Goal: Register for event/course

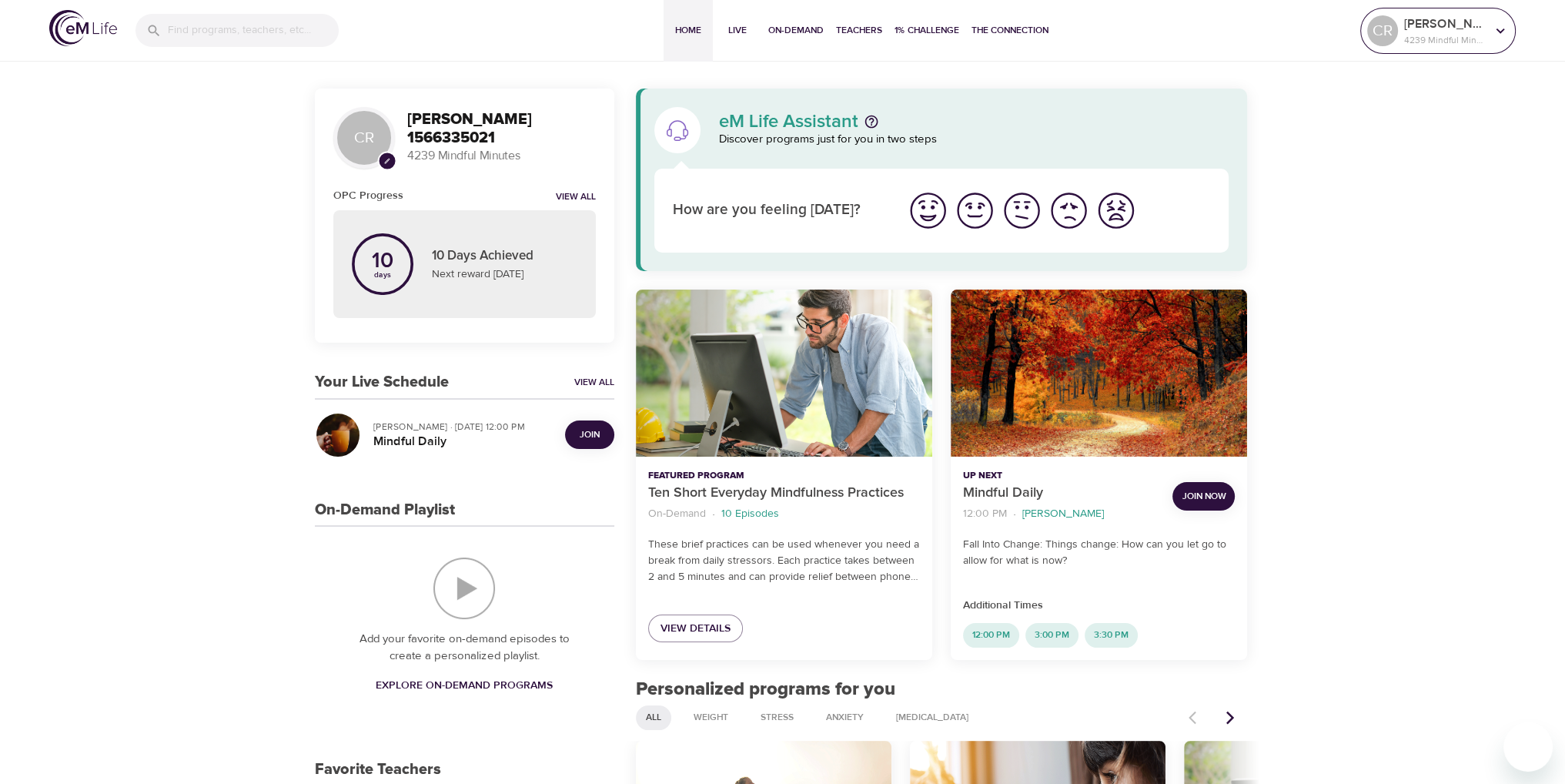
click at [1501, 35] on icon at bounding box center [1500, 30] width 17 height 17
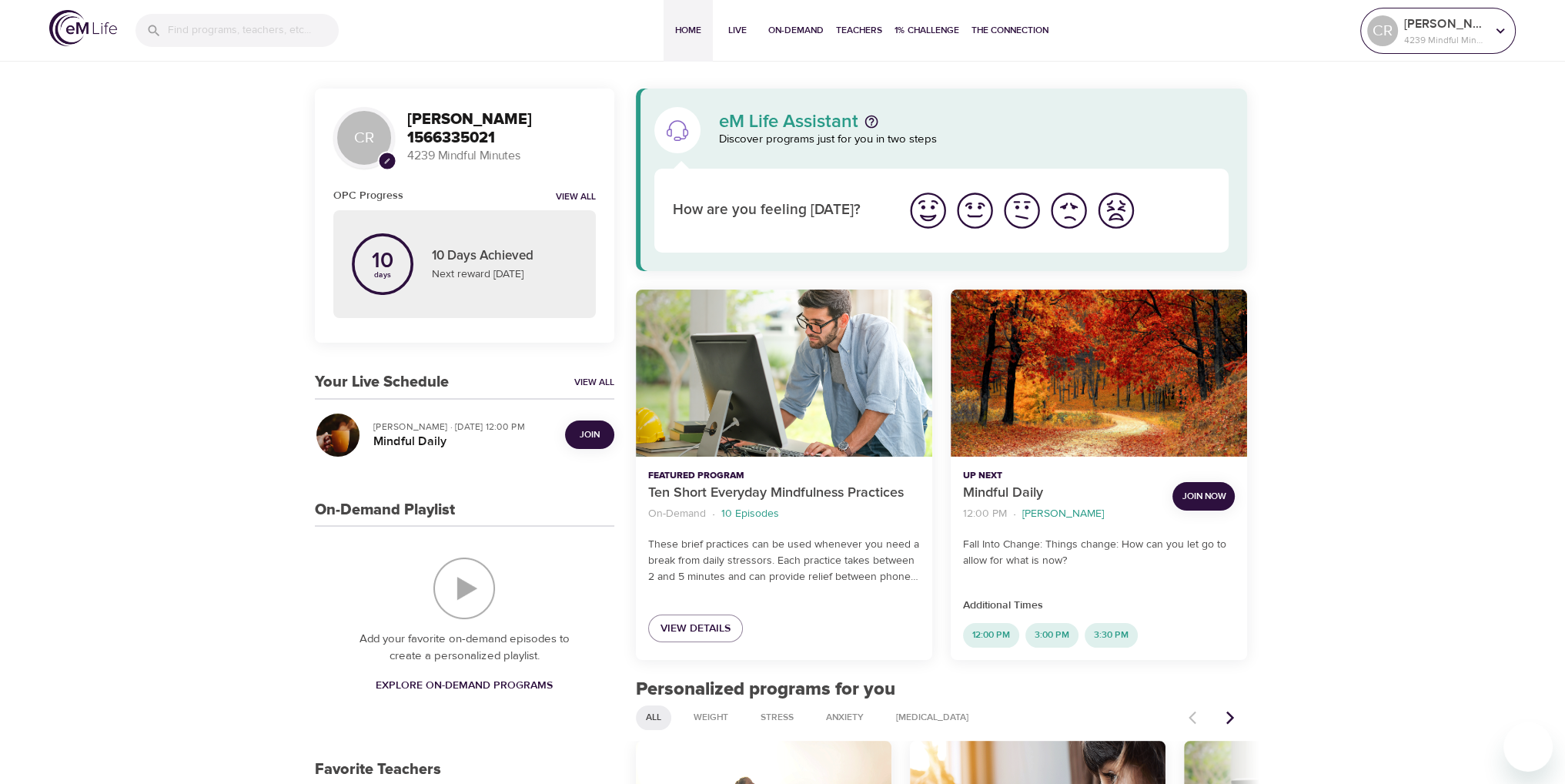
click at [1504, 33] on icon at bounding box center [1500, 30] width 17 height 17
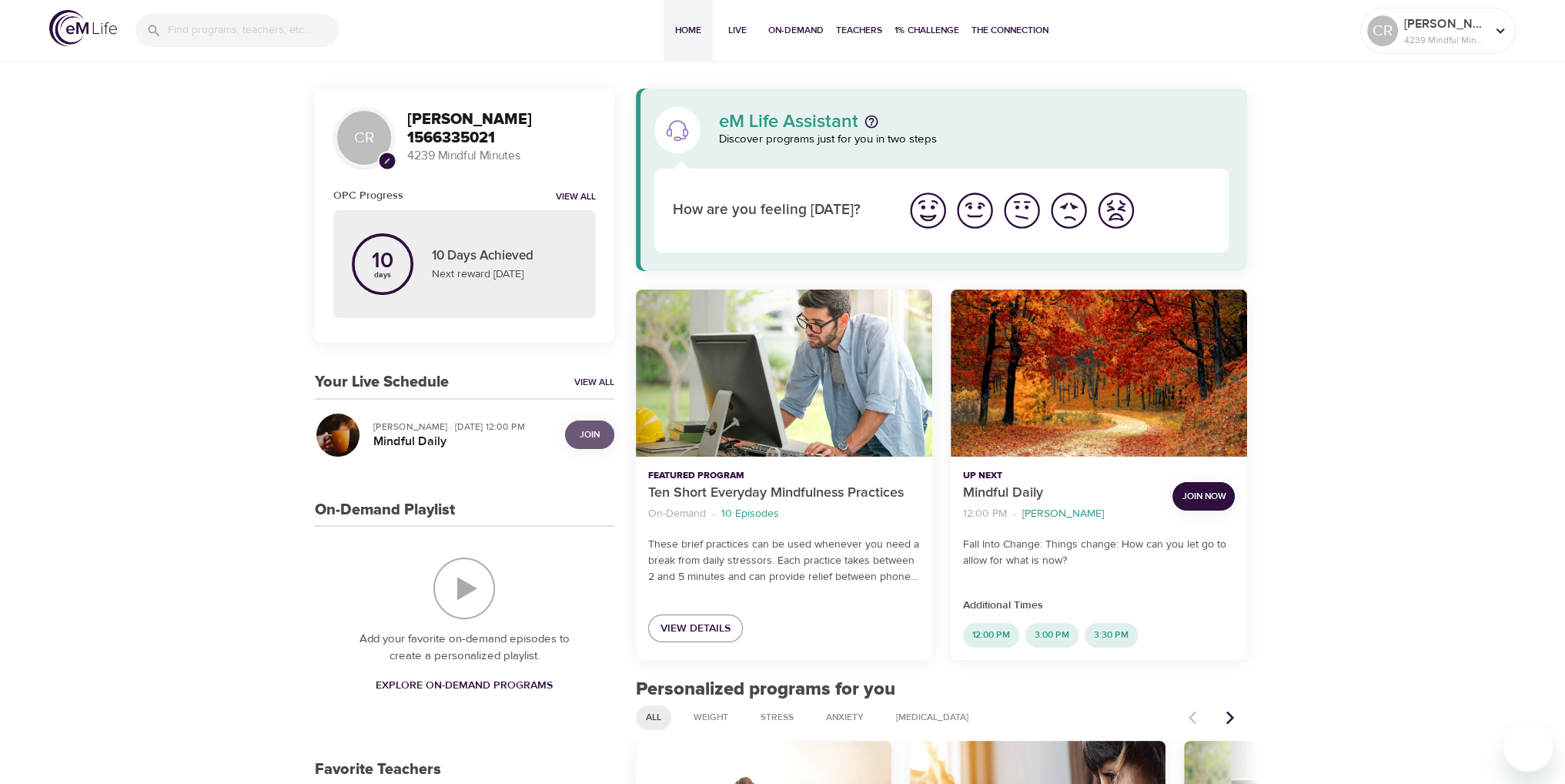
click at [587, 434] on span "Join" at bounding box center [590, 435] width 20 height 16
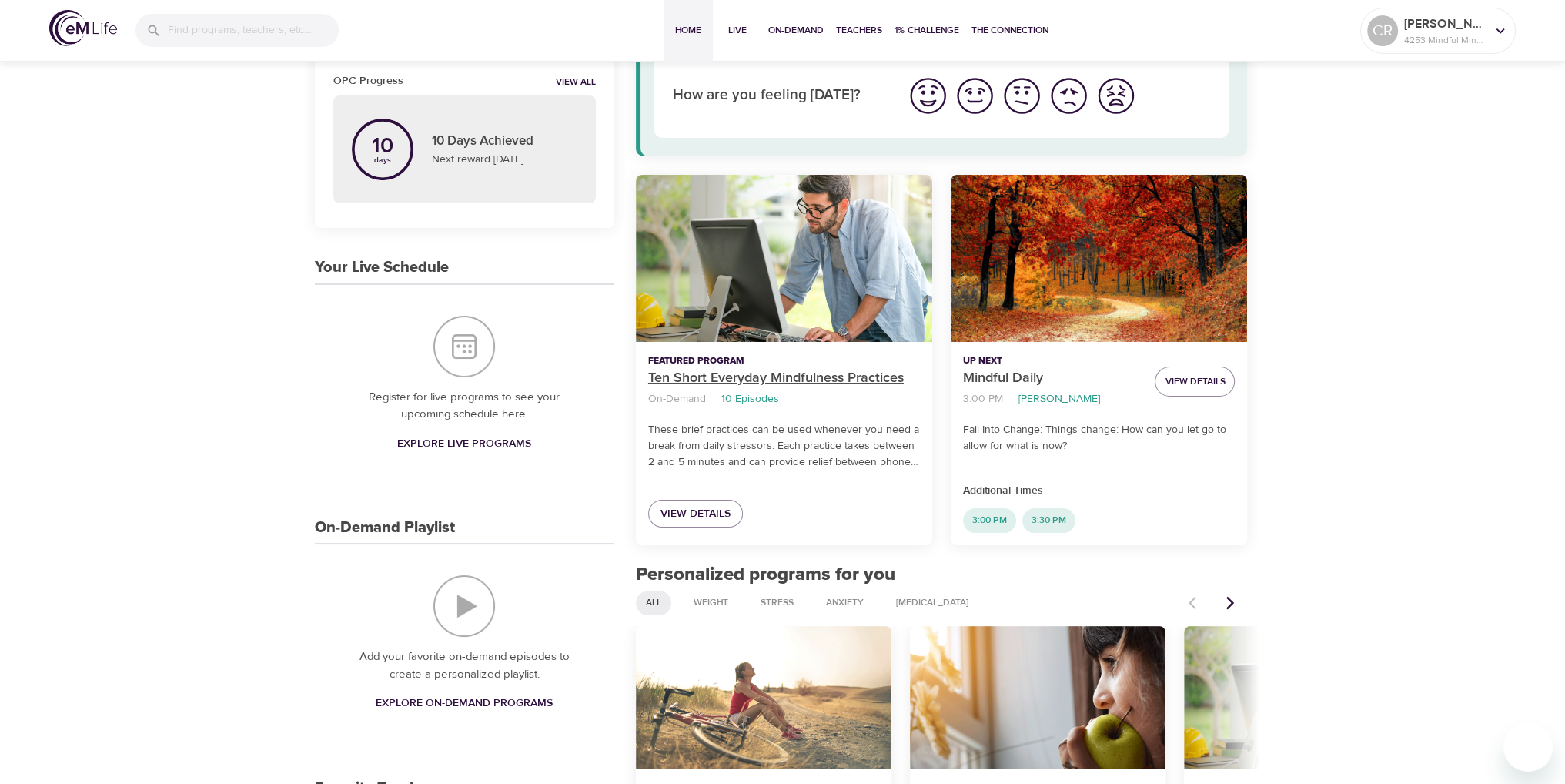
scroll to position [308, 0]
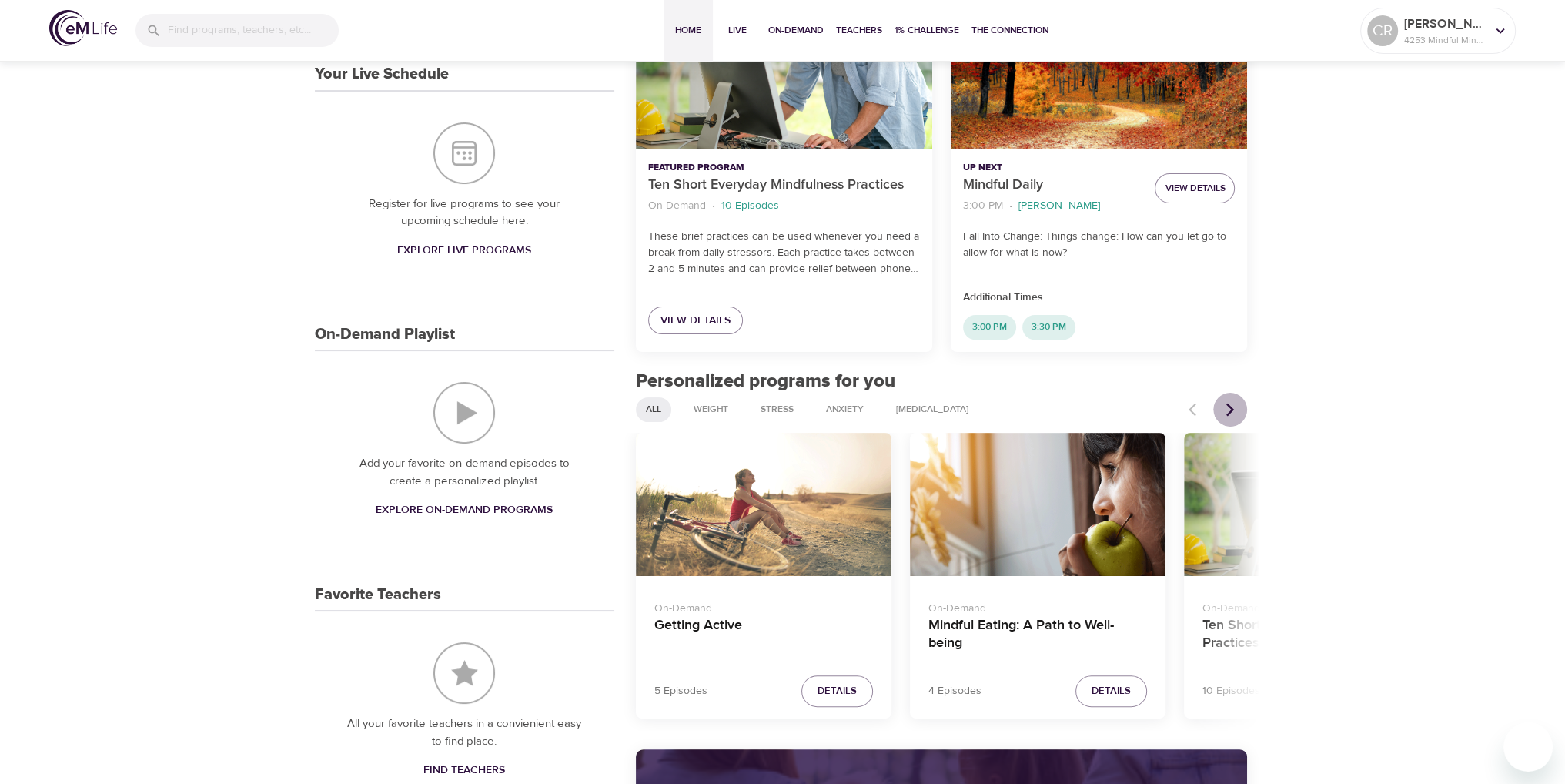
click at [1226, 407] on icon "Next items" at bounding box center [1230, 409] width 16 height 16
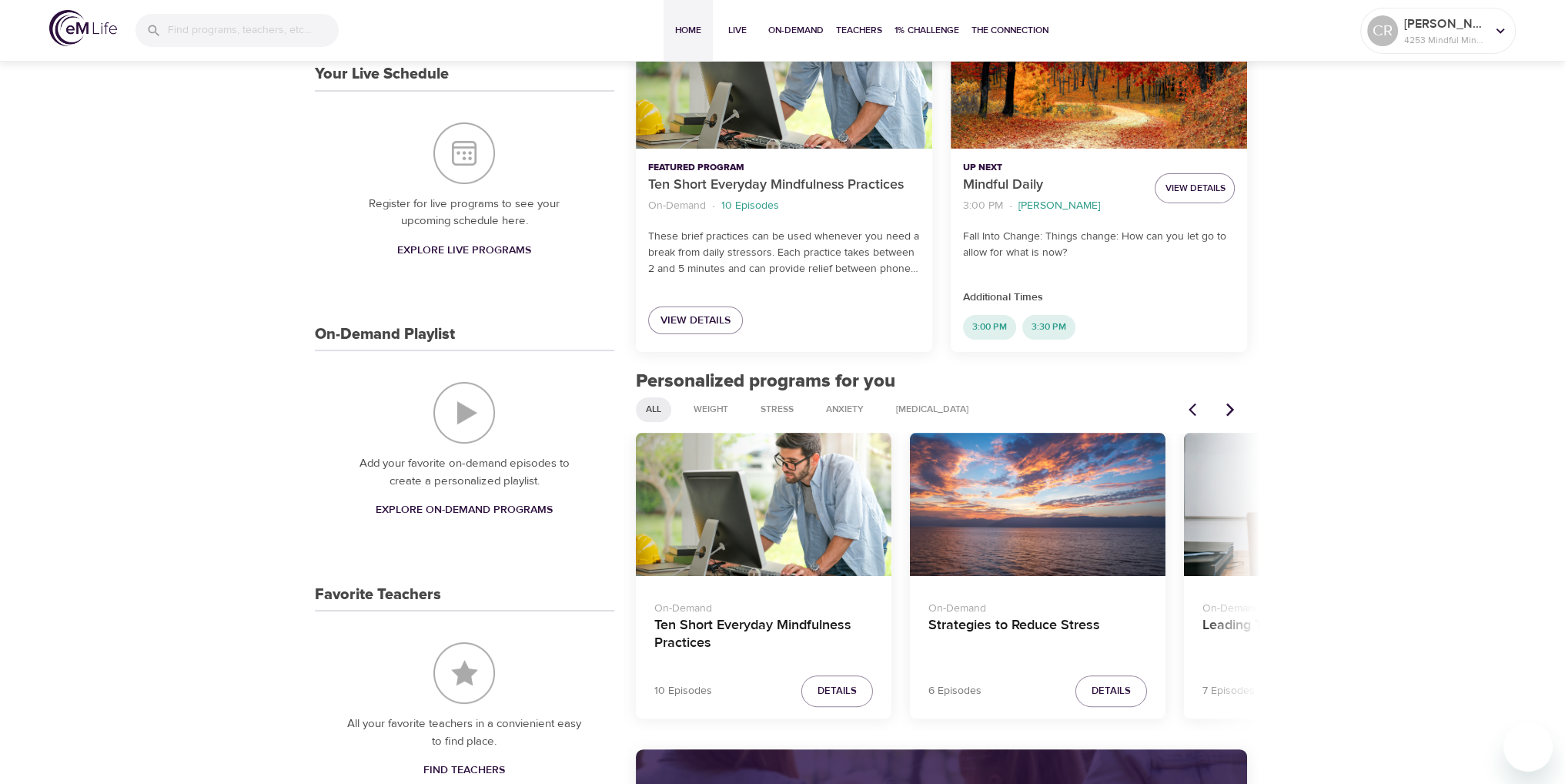
click at [1226, 407] on icon "Next items" at bounding box center [1230, 409] width 16 height 16
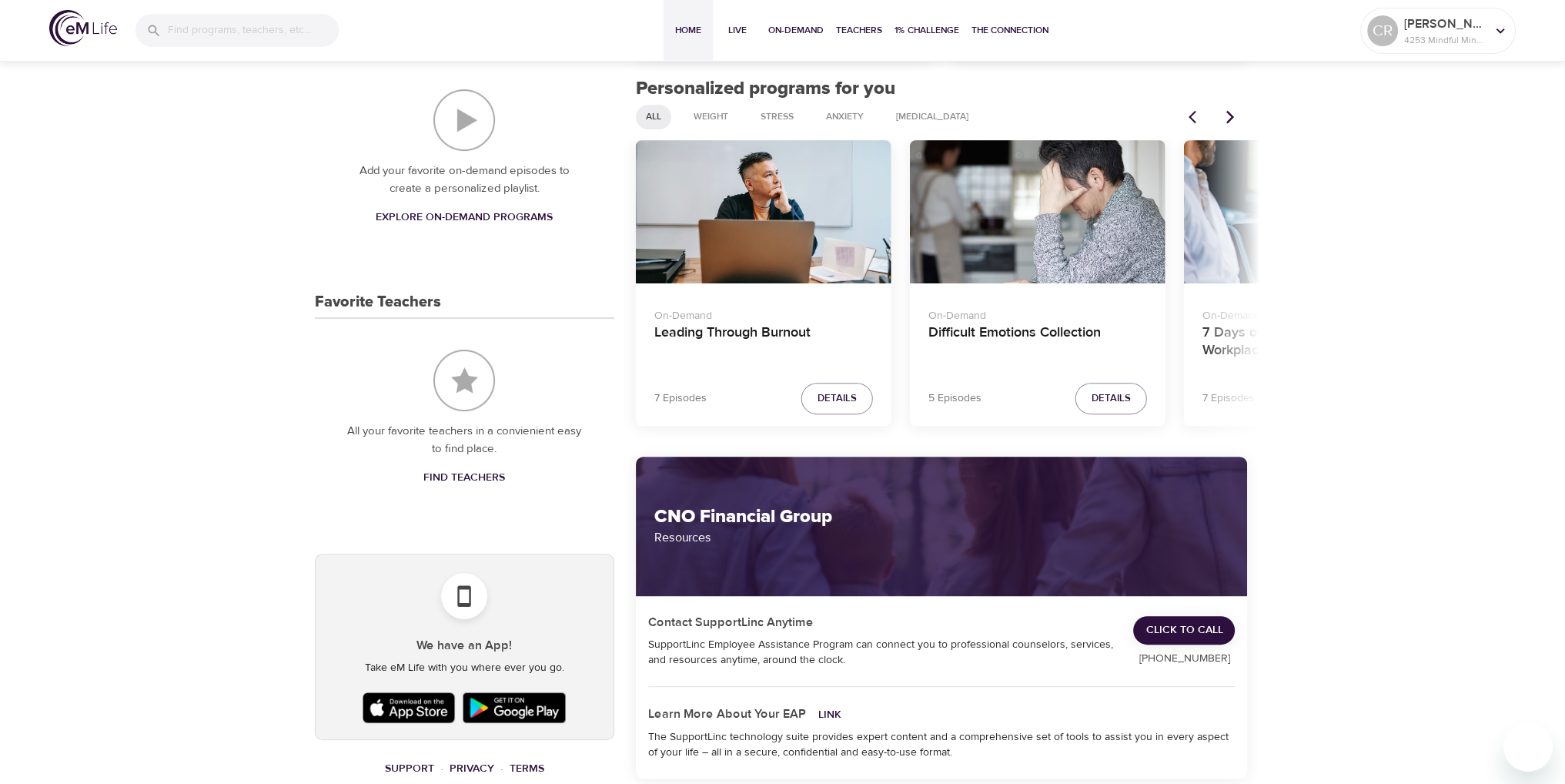
scroll to position [539, 0]
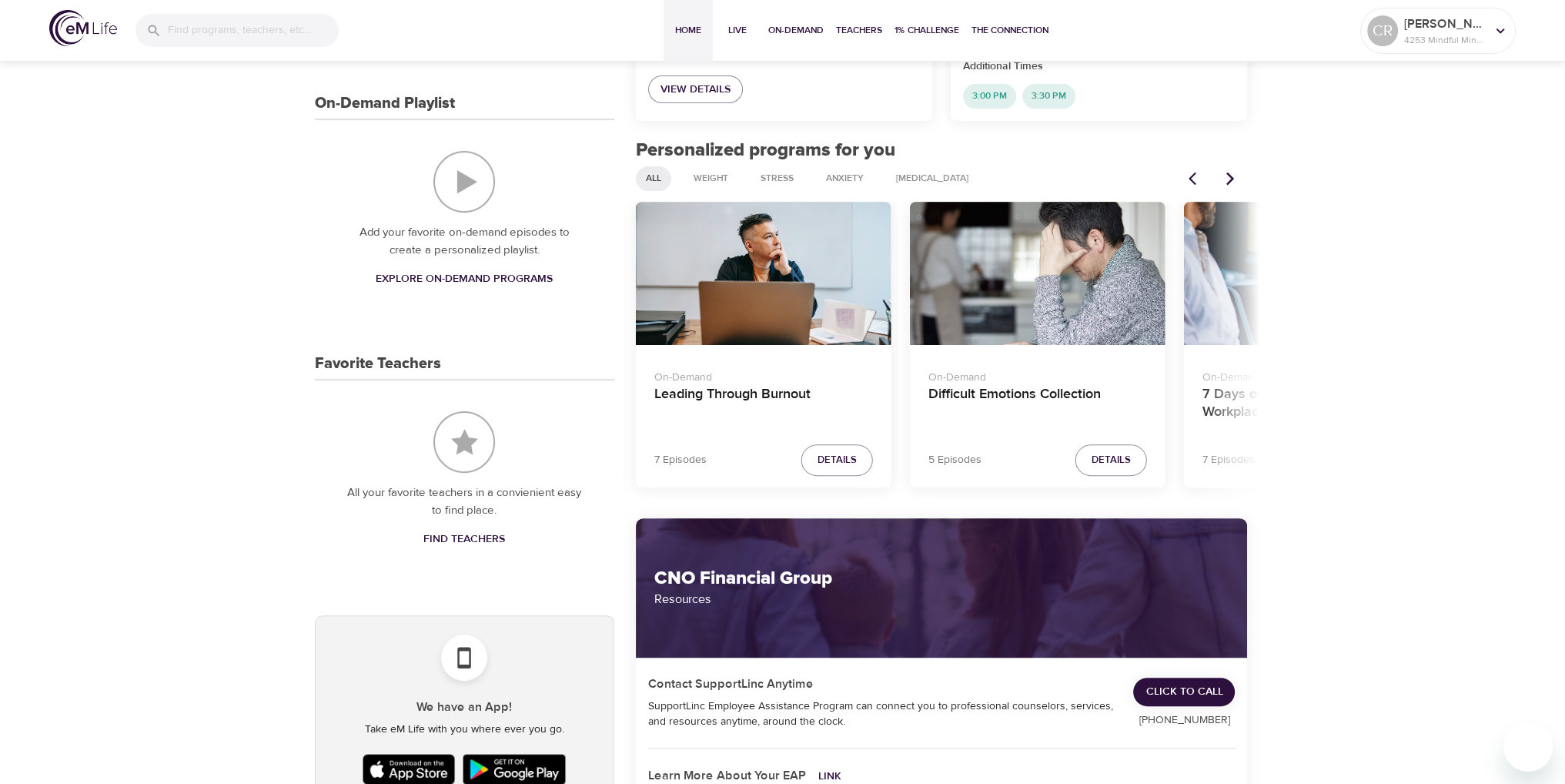
click at [444, 535] on span "Find Teachers" at bounding box center [464, 539] width 82 height 19
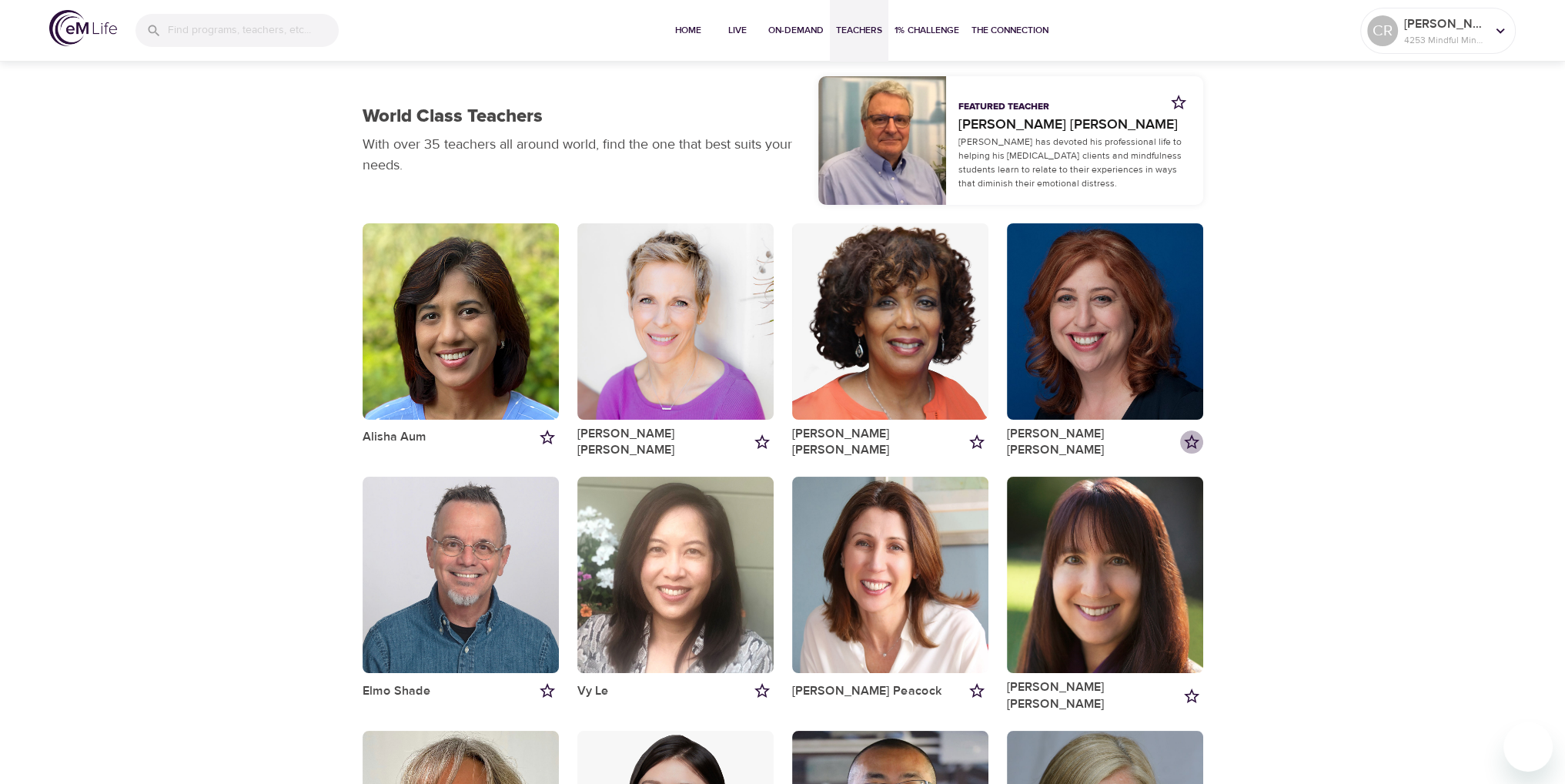
click at [1189, 436] on icon "Add to my favorites" at bounding box center [1192, 441] width 18 height 18
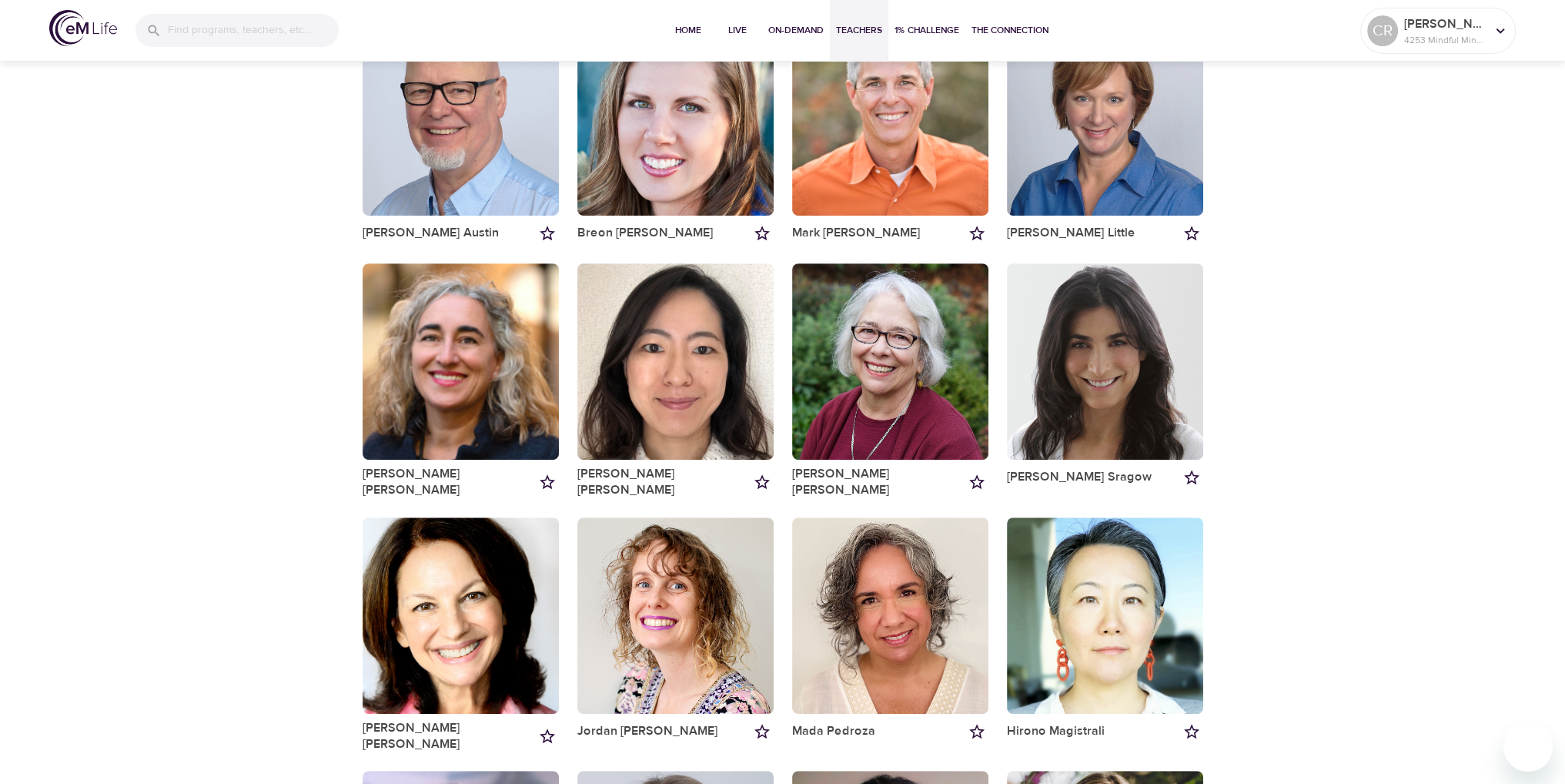
scroll to position [1001, 0]
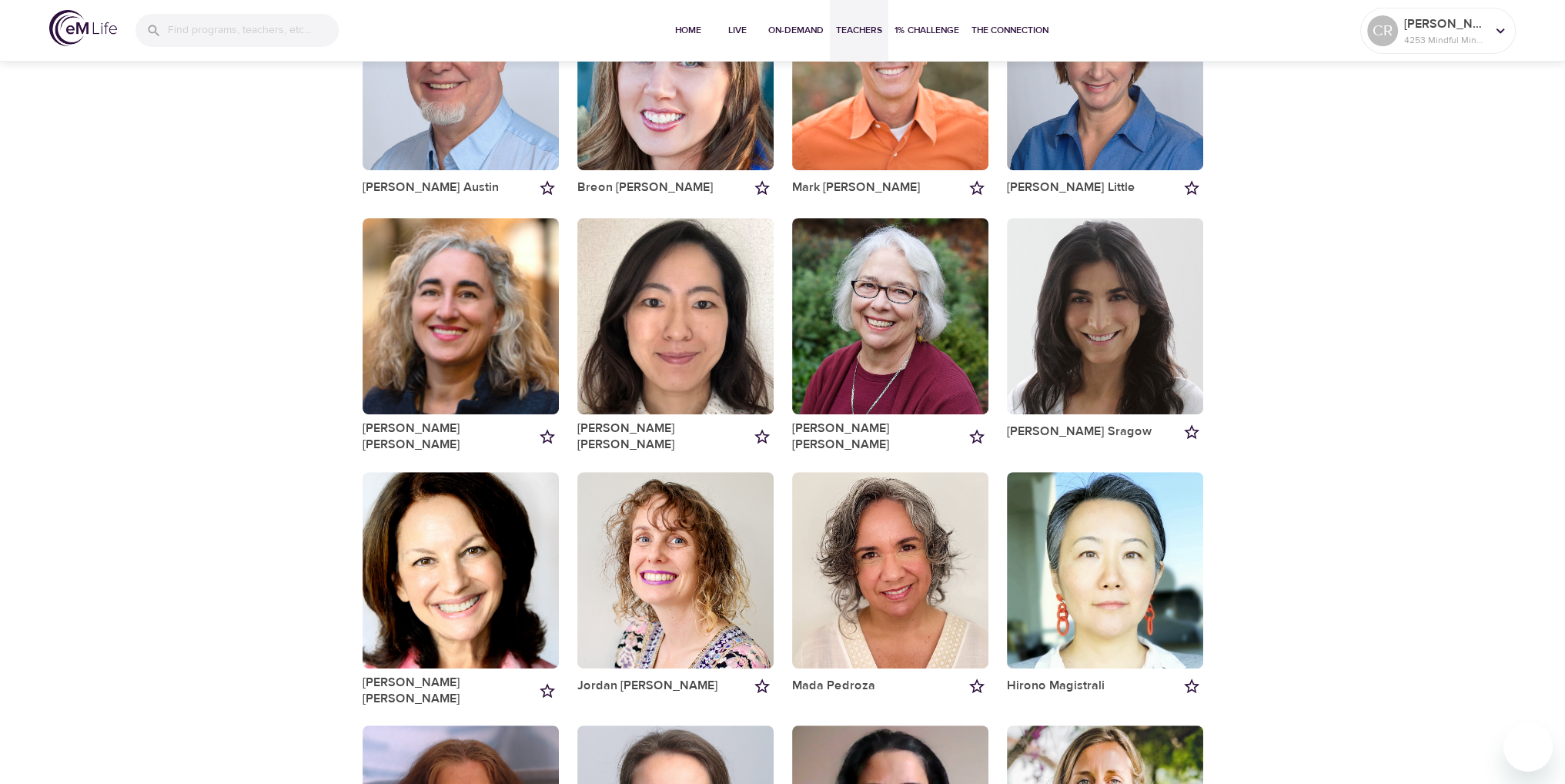
click at [971, 427] on icon "Add to my favorites" at bounding box center [977, 436] width 18 height 18
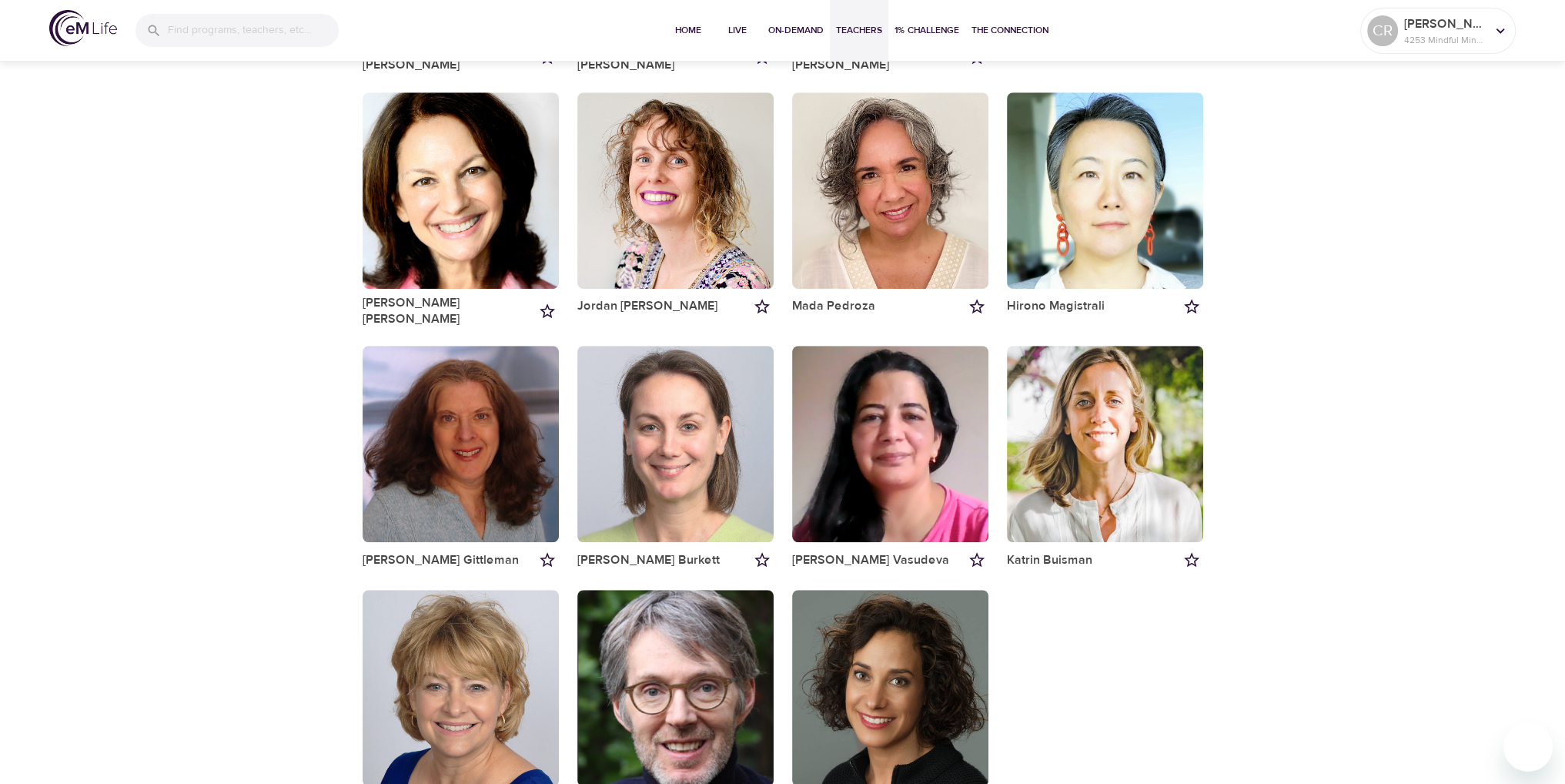
scroll to position [1383, 0]
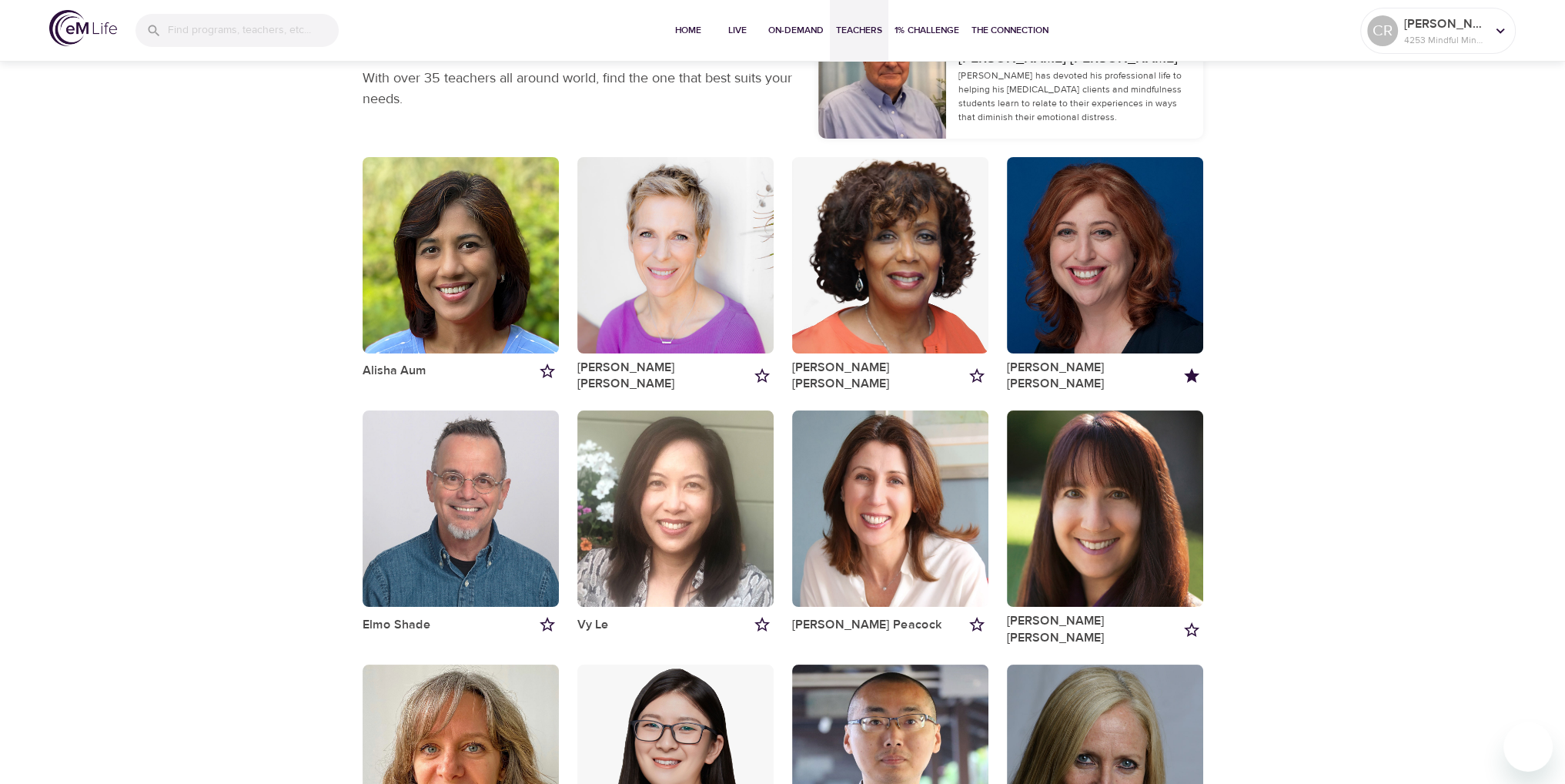
scroll to position [0, 0]
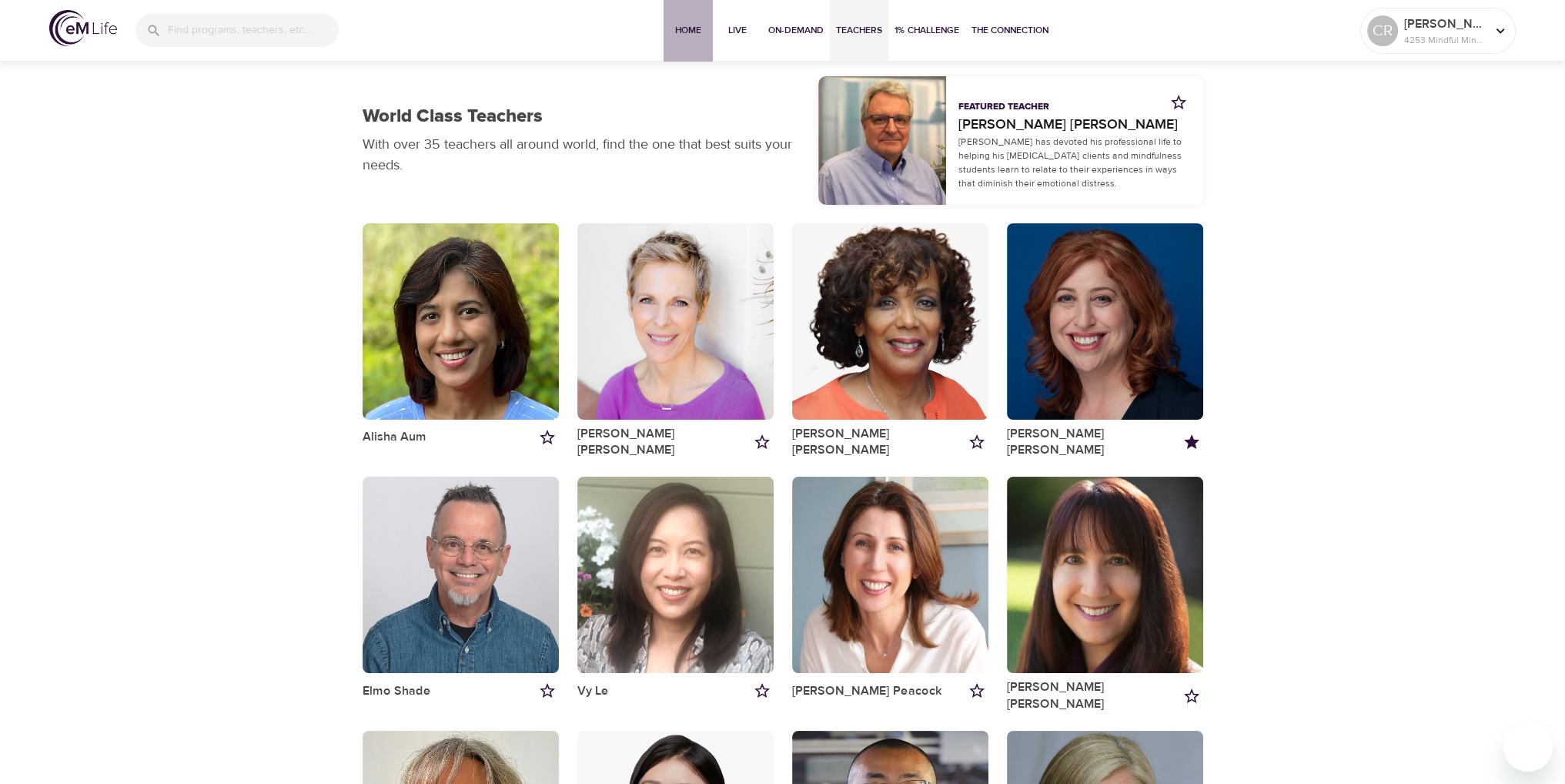
click at [680, 34] on span "Home" at bounding box center [688, 30] width 37 height 16
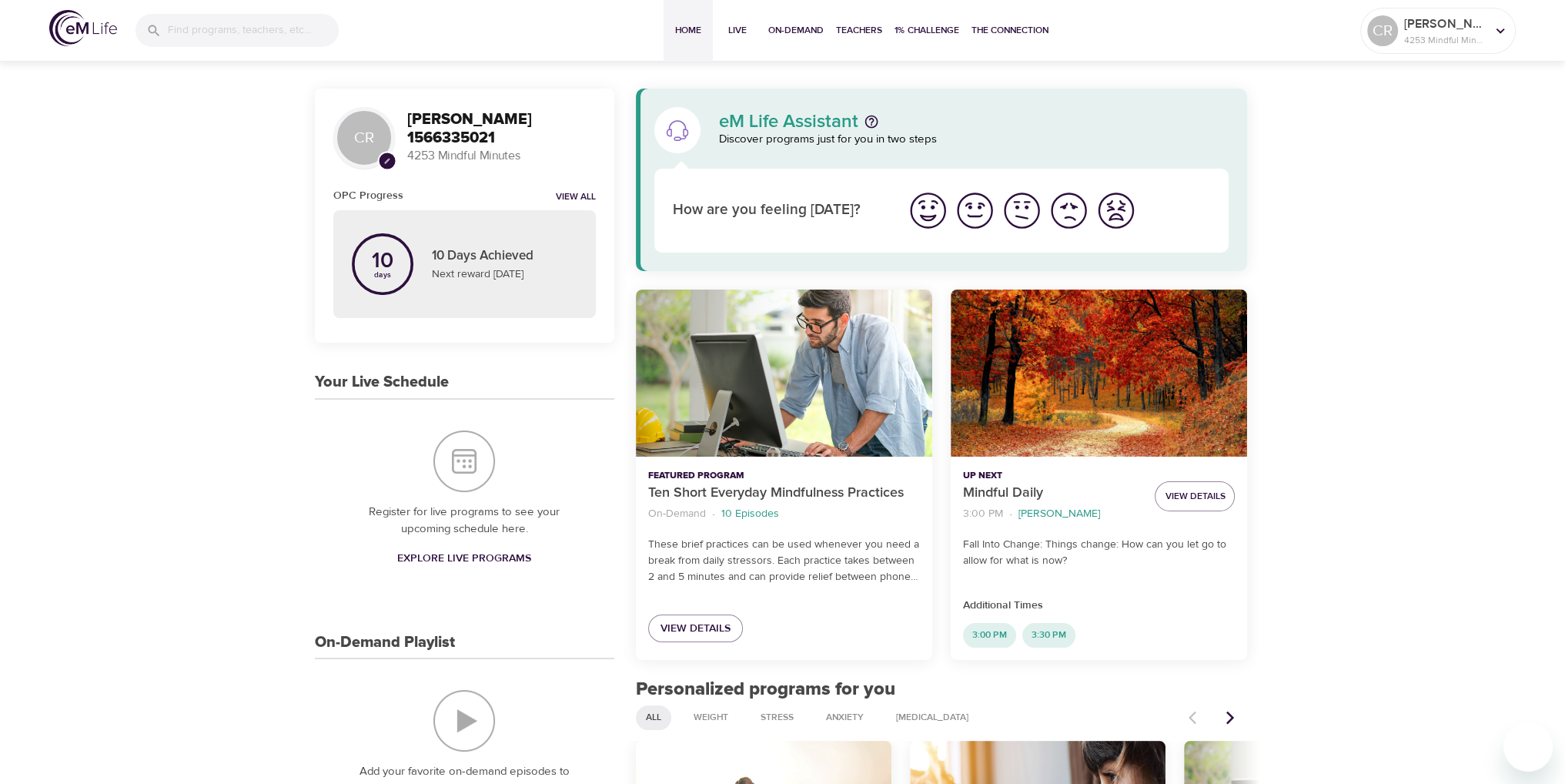
click at [446, 561] on span "Explore Live Programs" at bounding box center [464, 558] width 134 height 19
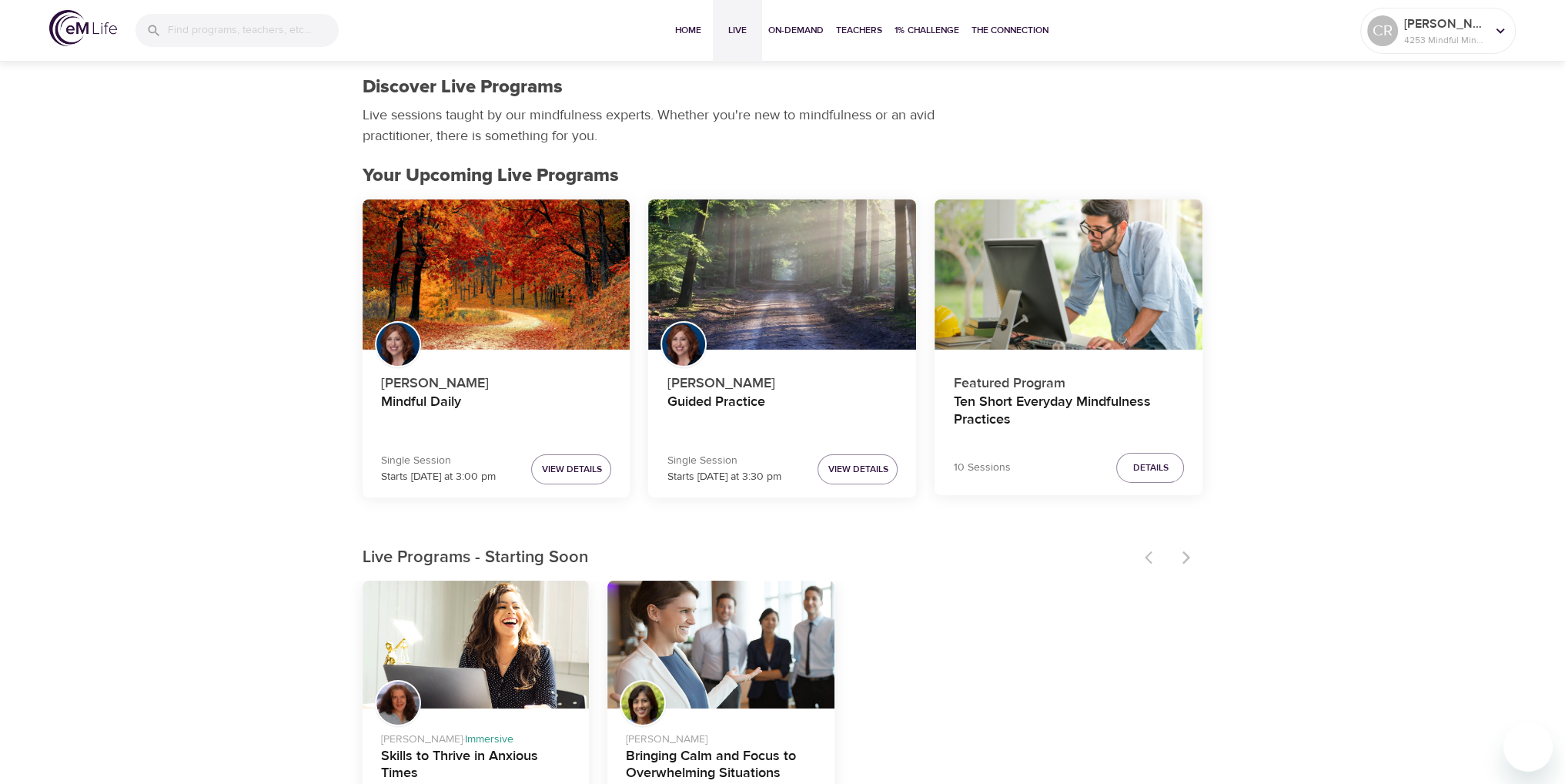
click at [1186, 558] on div at bounding box center [1170, 557] width 68 height 34
click at [1182, 558] on div at bounding box center [1170, 557] width 68 height 34
click at [1189, 564] on div at bounding box center [1170, 557] width 68 height 34
click at [787, 29] on span "On-Demand" at bounding box center [796, 30] width 55 height 16
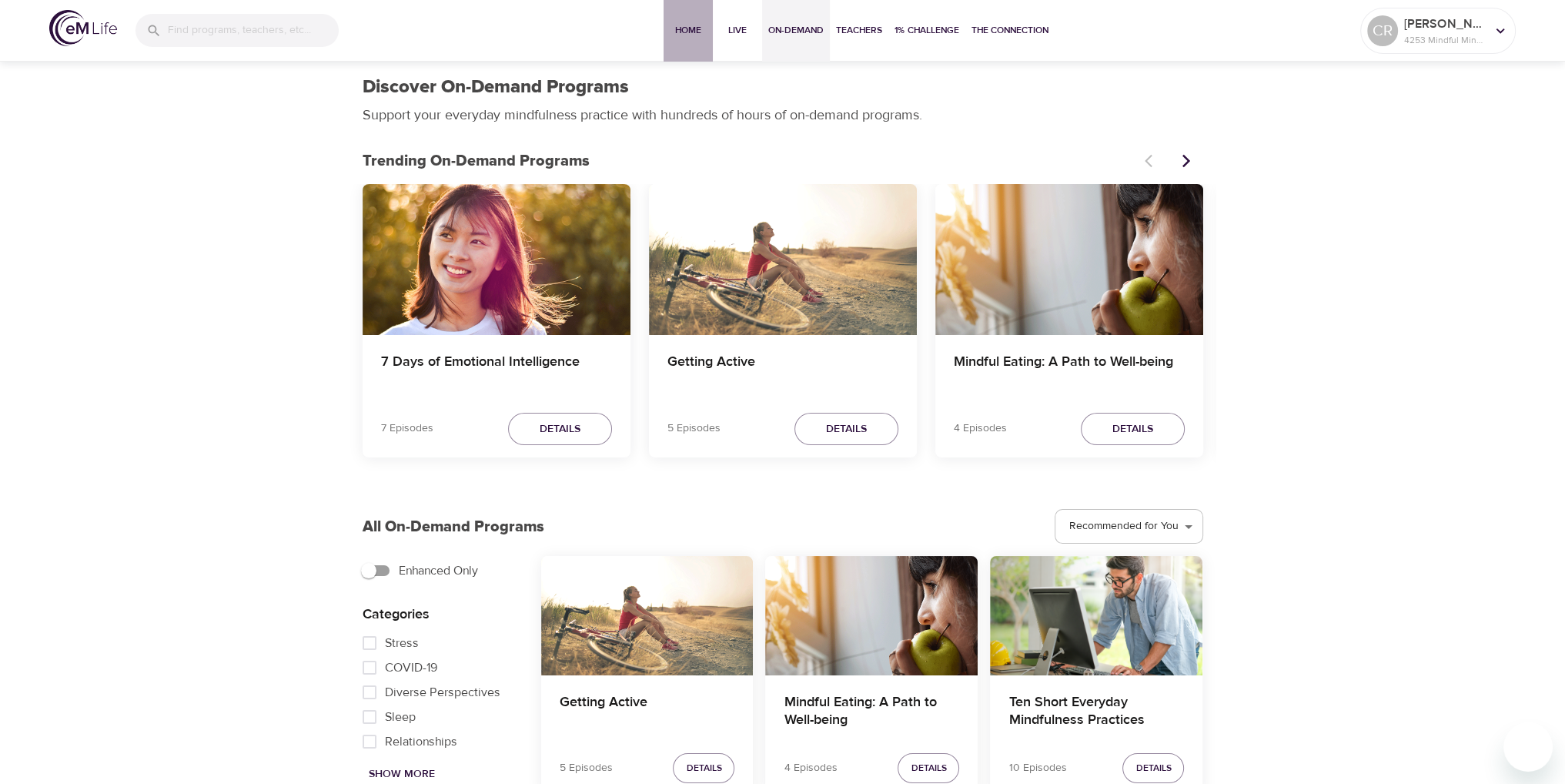
click at [686, 33] on span "Home" at bounding box center [688, 30] width 37 height 16
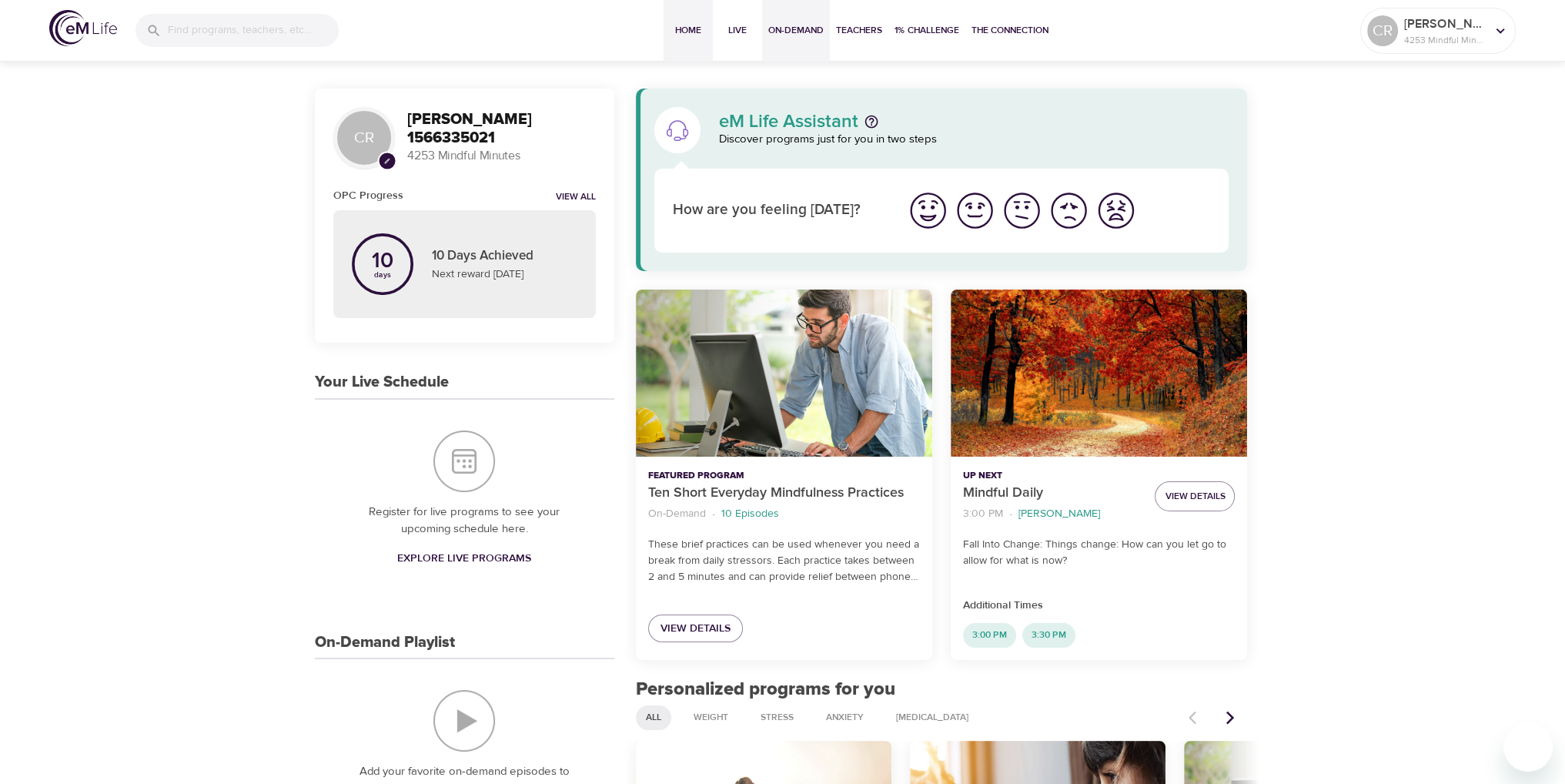
click at [777, 32] on span "On-Demand" at bounding box center [796, 30] width 55 height 16
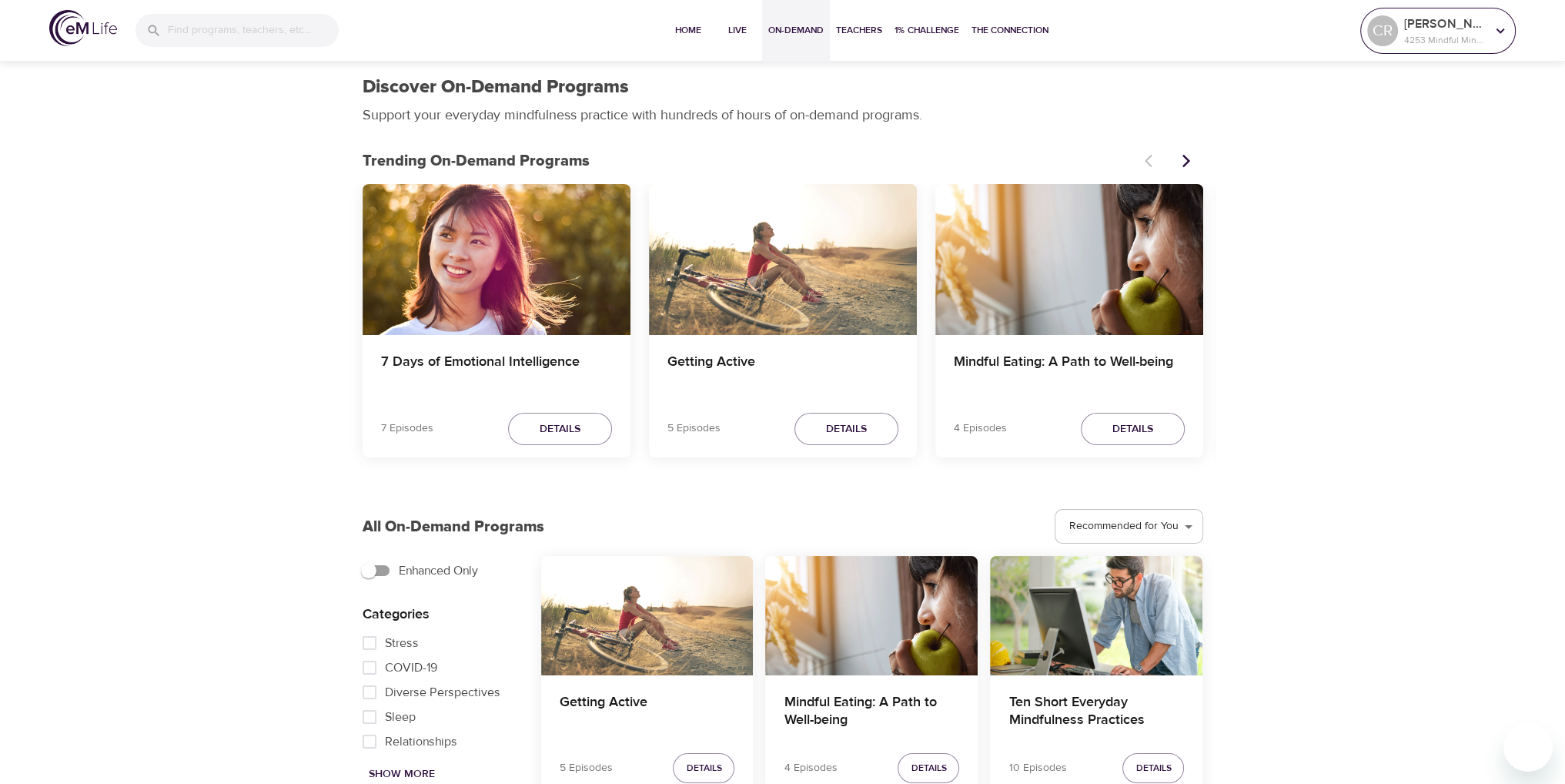
click at [1504, 26] on icon at bounding box center [1500, 30] width 17 height 17
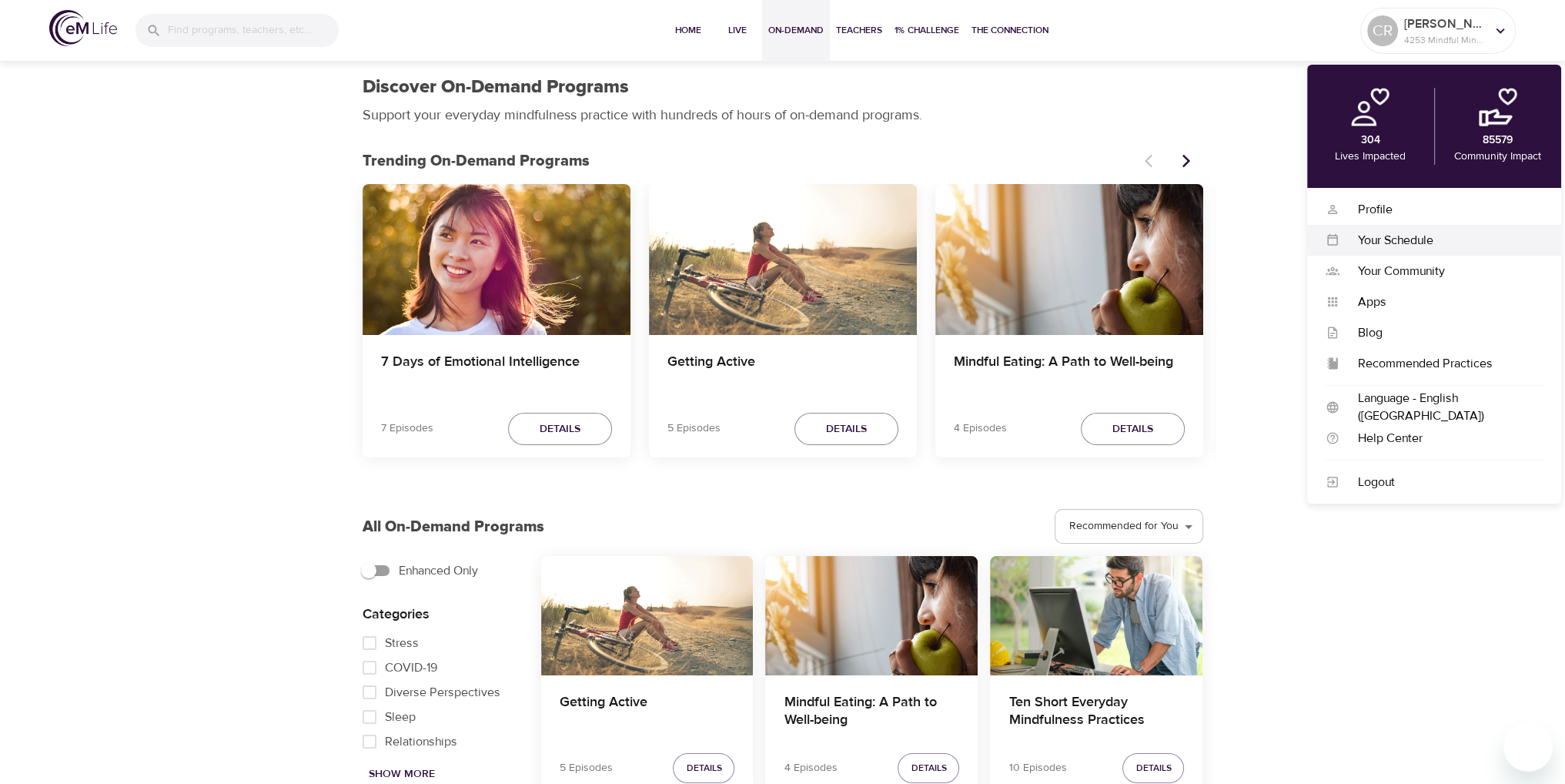
click at [1411, 240] on div "Your Schedule" at bounding box center [1441, 240] width 203 height 17
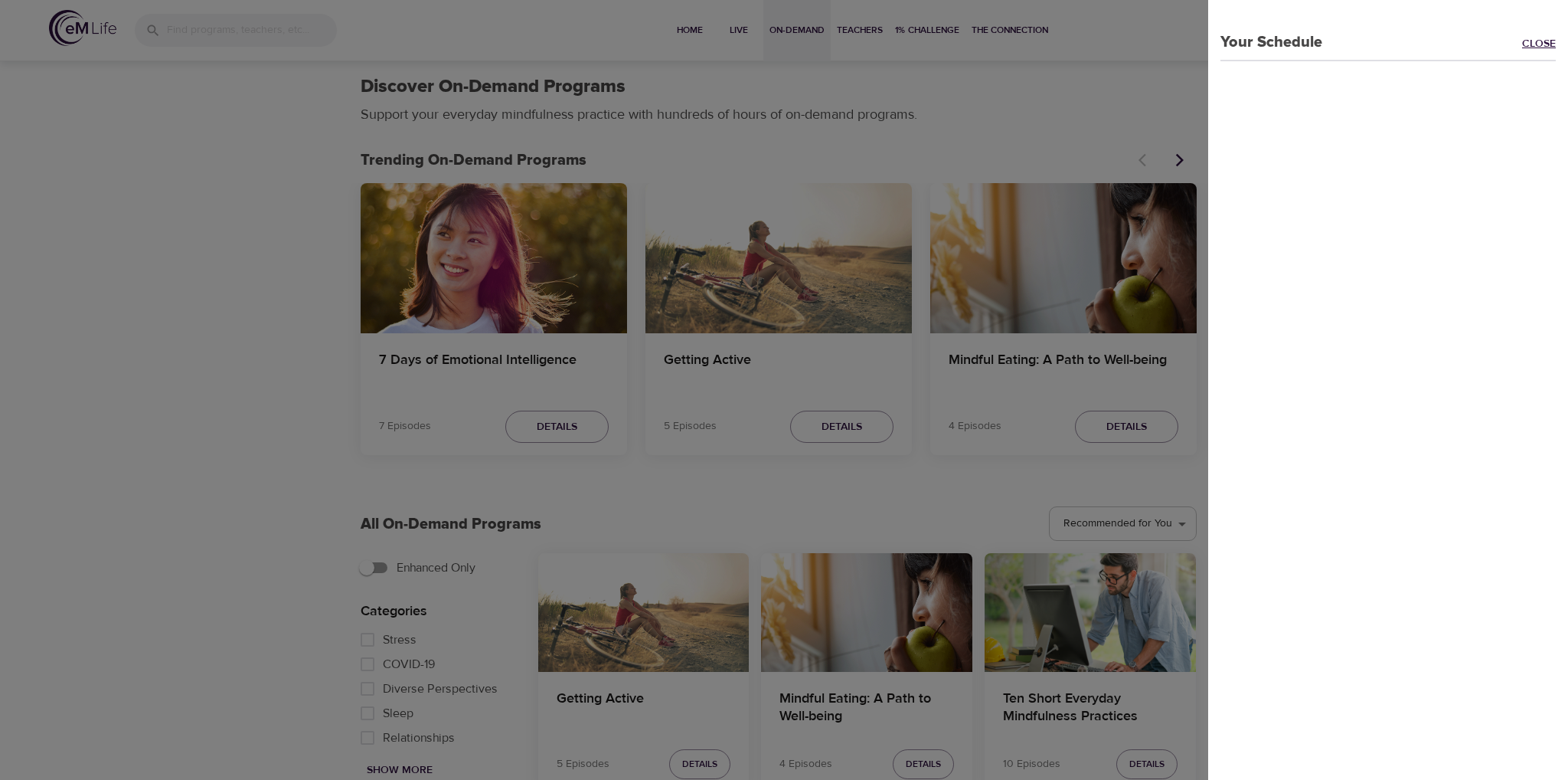
click at [1524, 47] on link "Close" at bounding box center [1545, 44] width 46 height 17
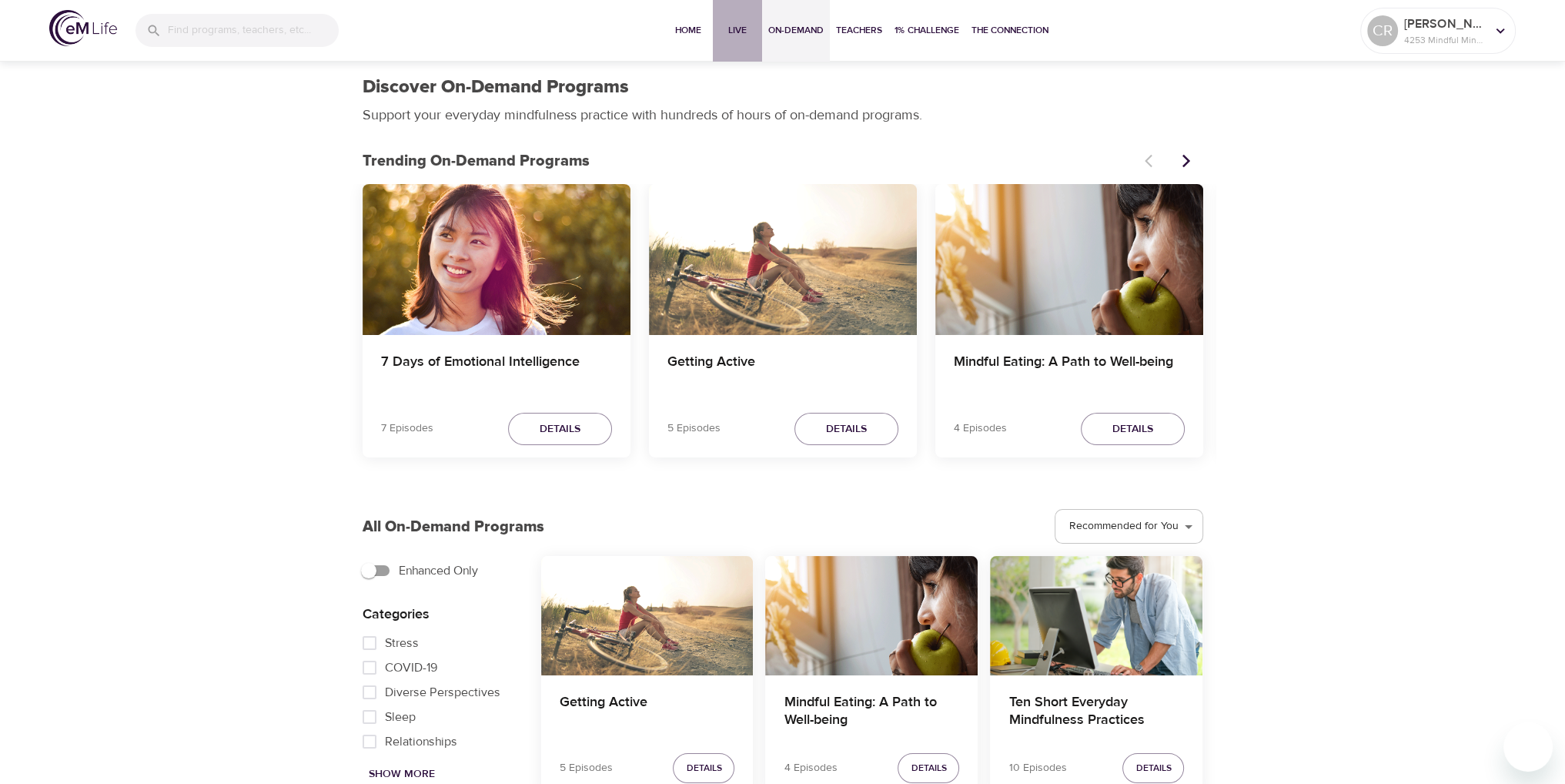
click at [724, 26] on span "Live" at bounding box center [737, 30] width 37 height 16
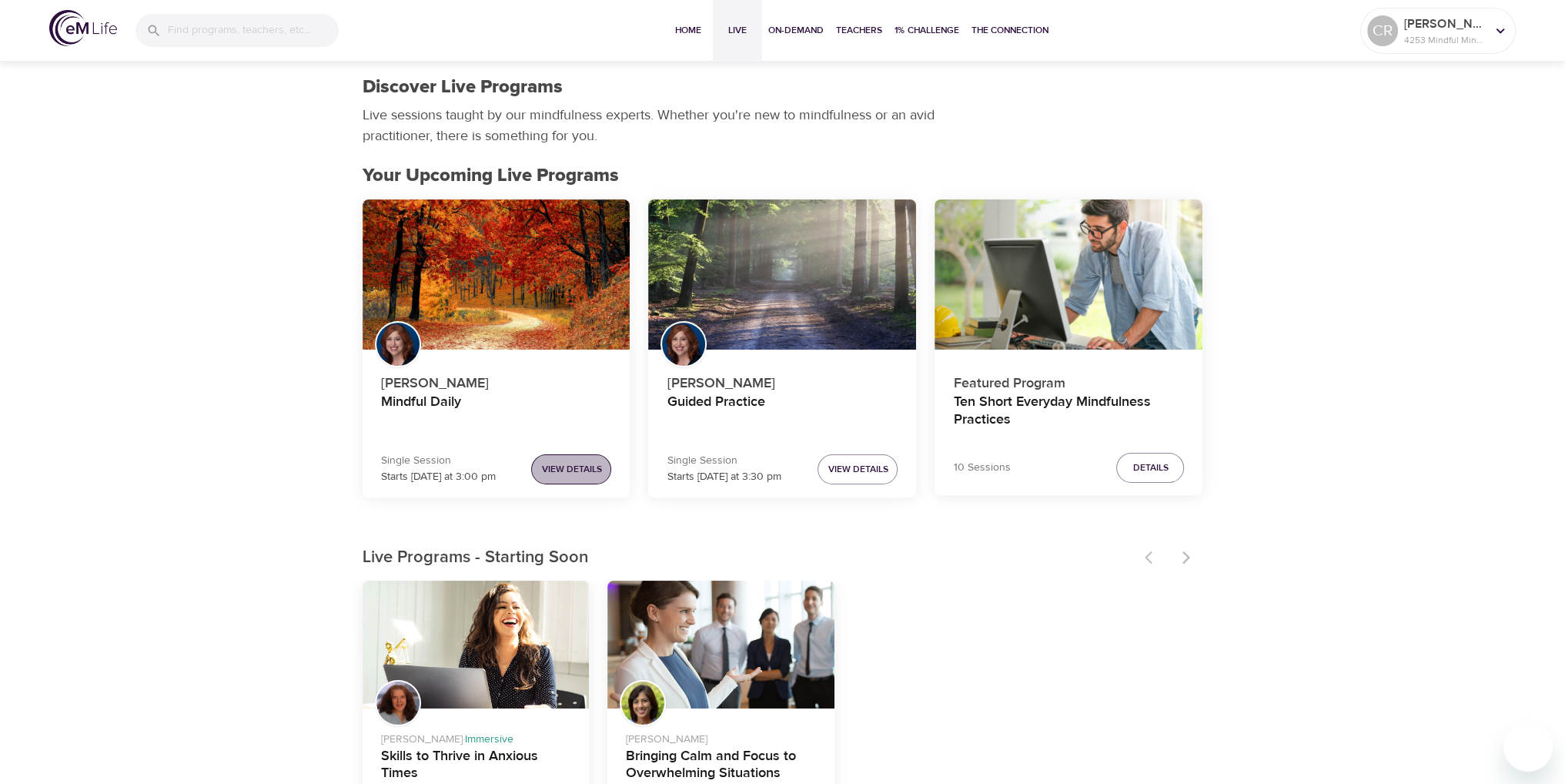
click at [563, 474] on span "View Details" at bounding box center [571, 469] width 60 height 16
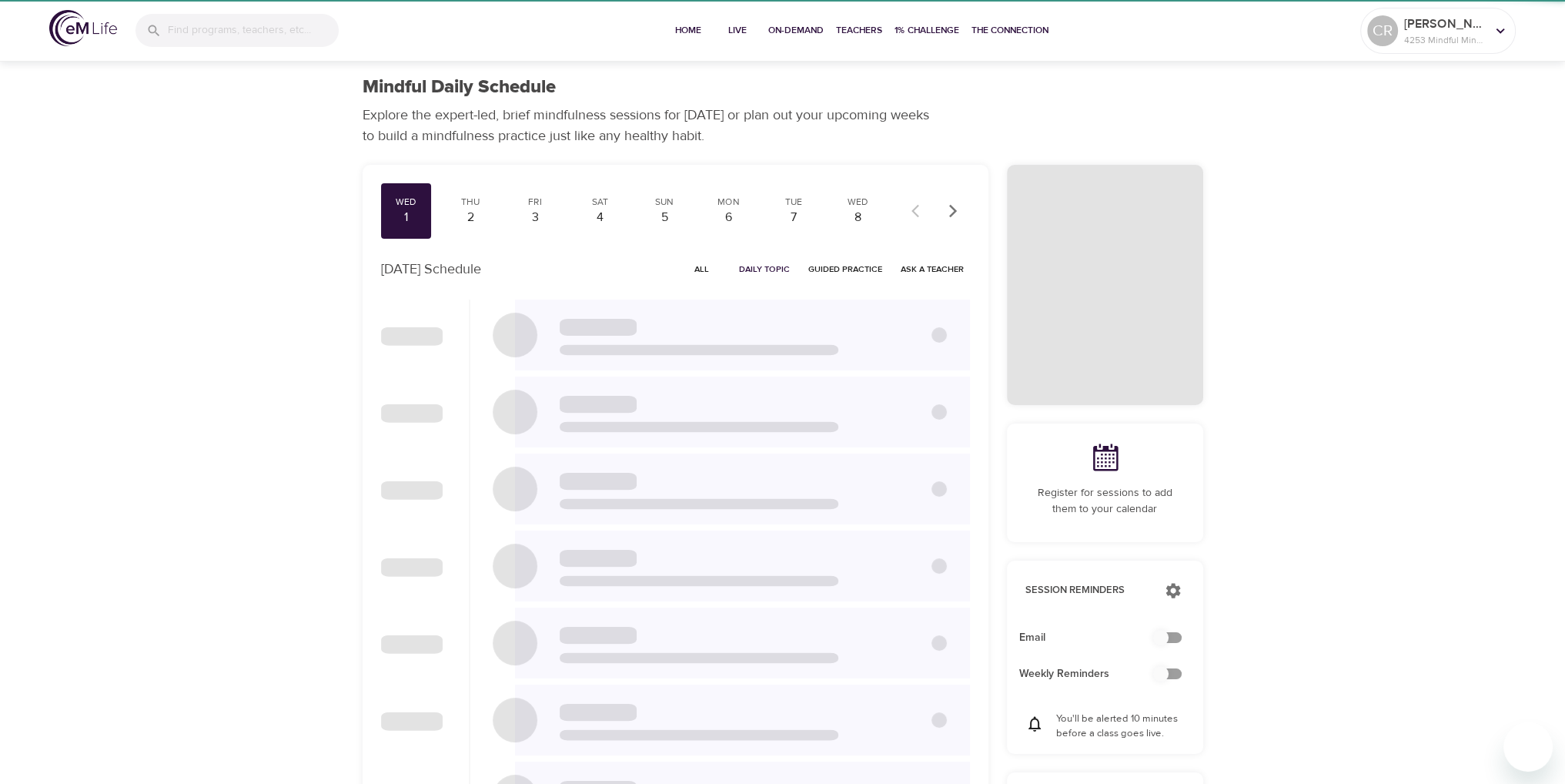
checkbox input "true"
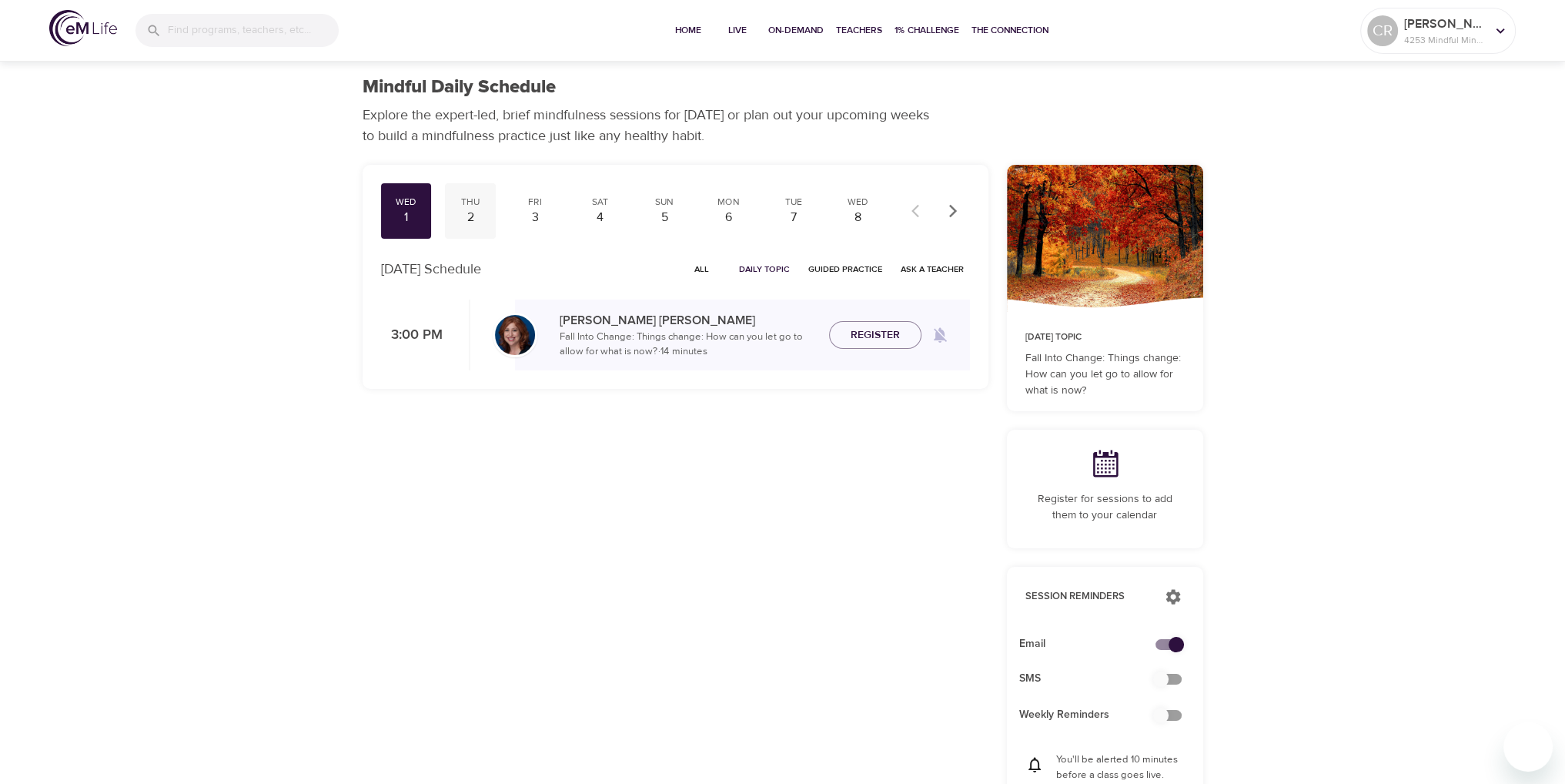
click at [475, 211] on div "2" at bounding box center [470, 217] width 39 height 17
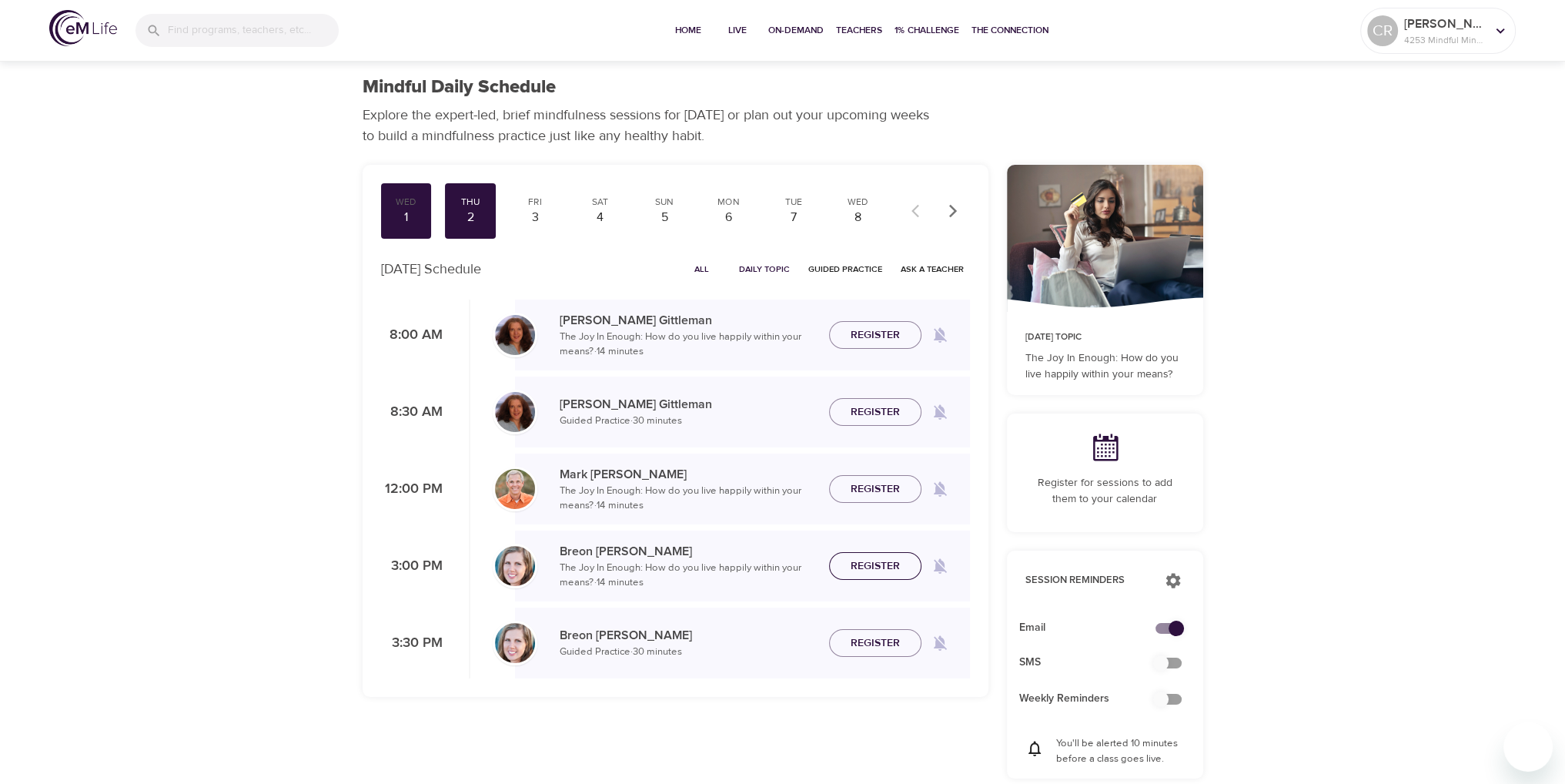
click at [877, 570] on span "Register" at bounding box center [876, 566] width 49 height 19
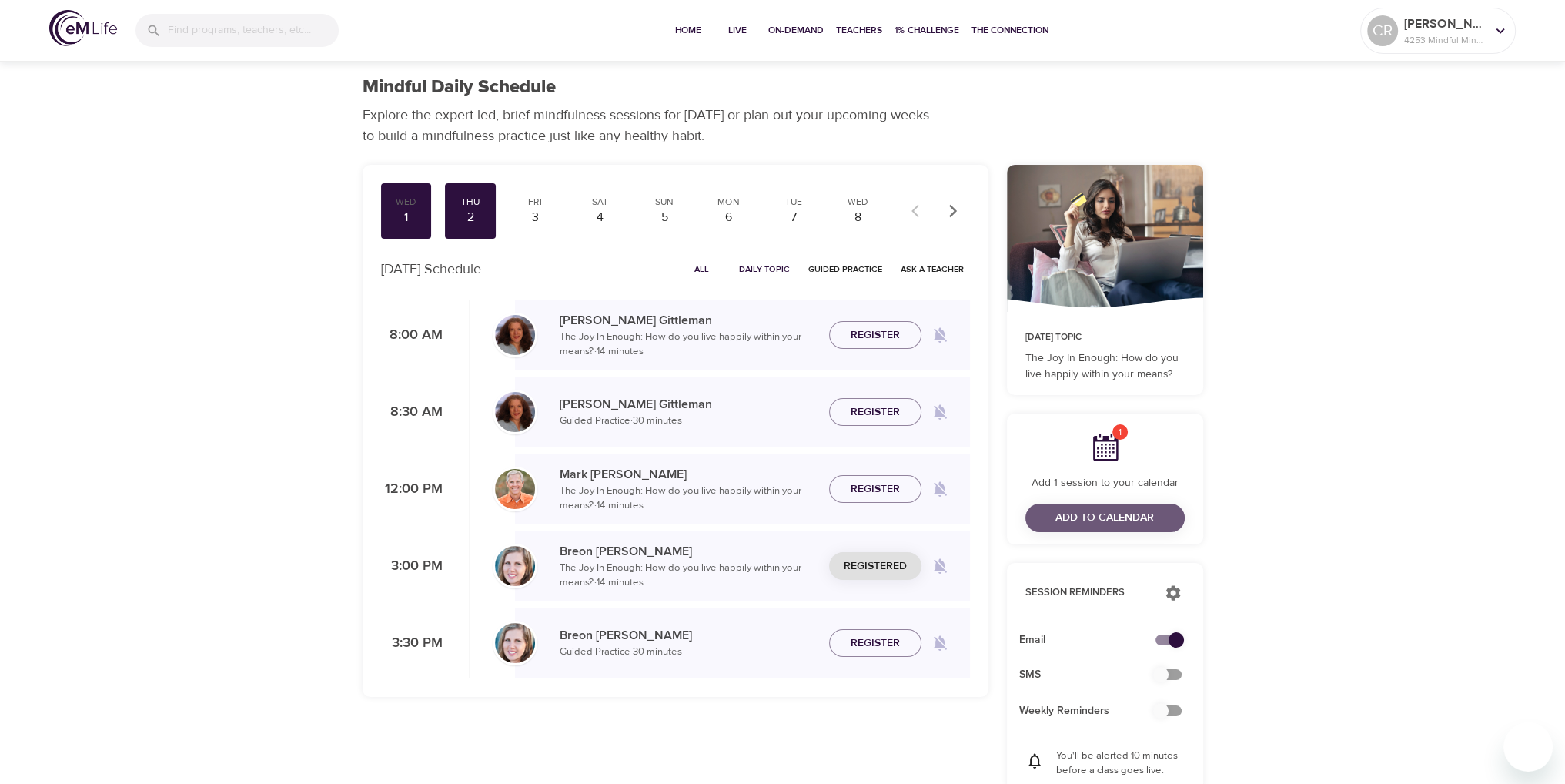
click at [1123, 519] on span "Add to Calendar" at bounding box center [1105, 517] width 99 height 19
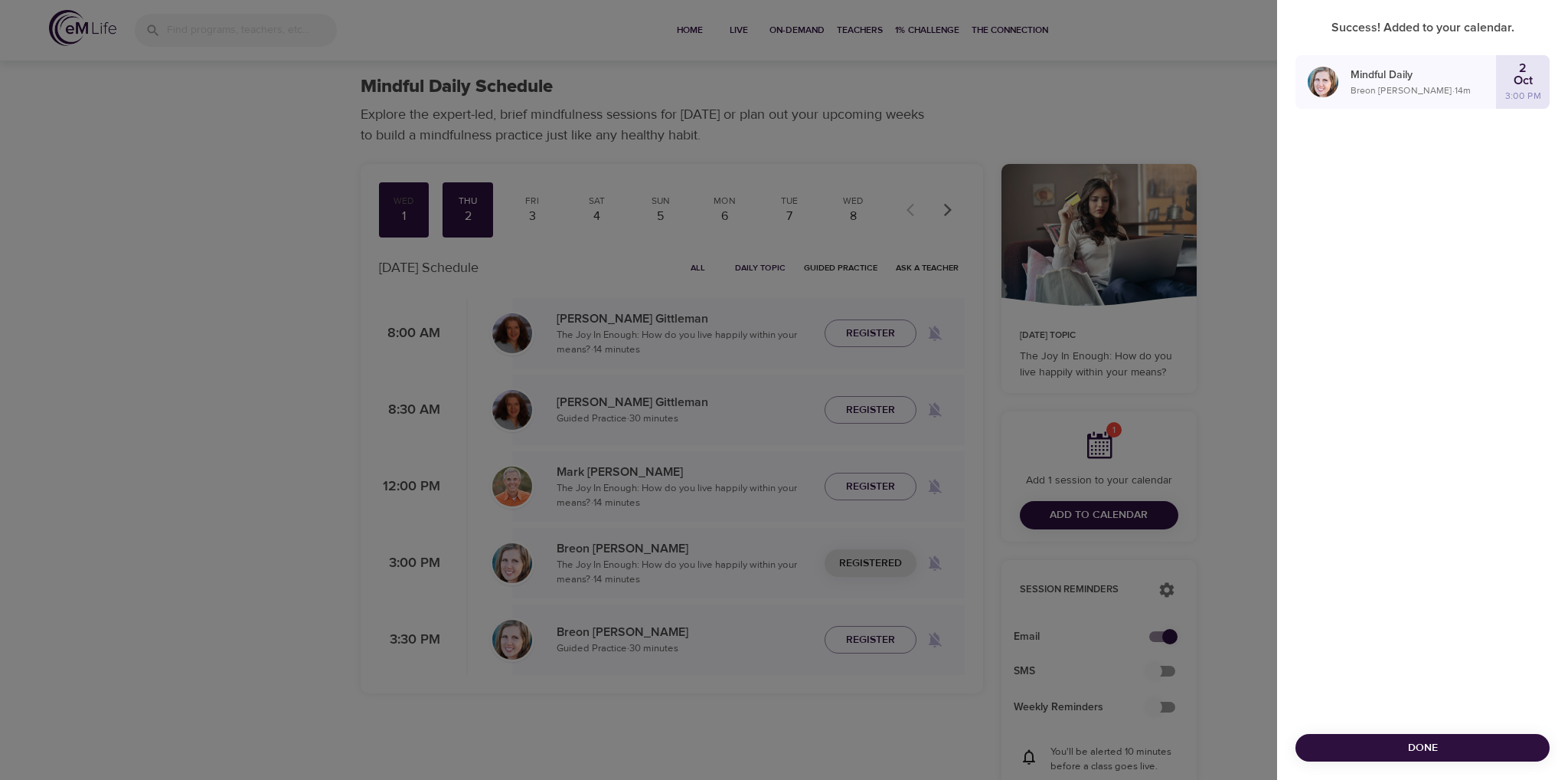
click at [525, 211] on div at bounding box center [784, 390] width 1568 height 780
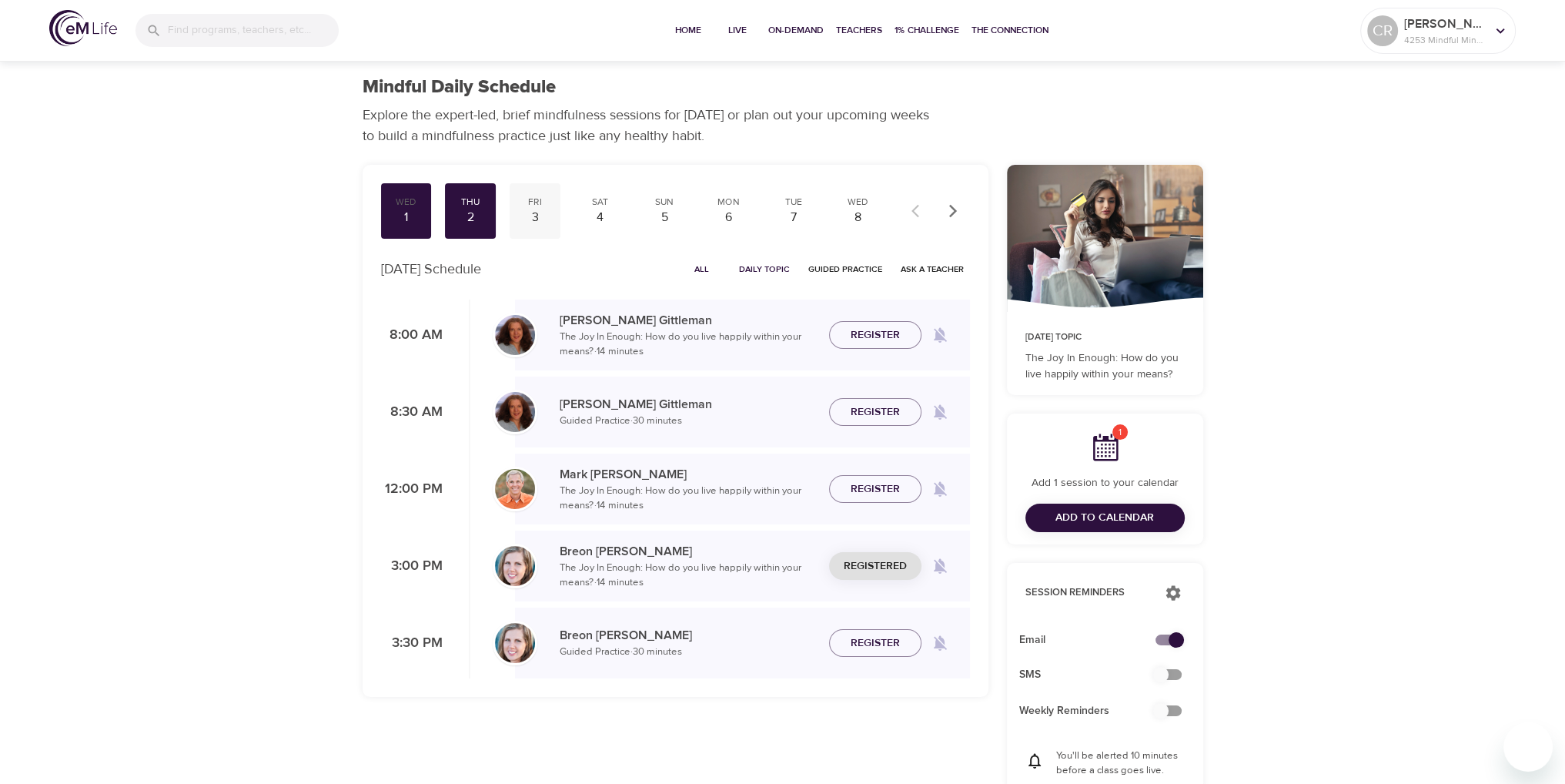
click at [535, 209] on div "3" at bounding box center [535, 217] width 39 height 17
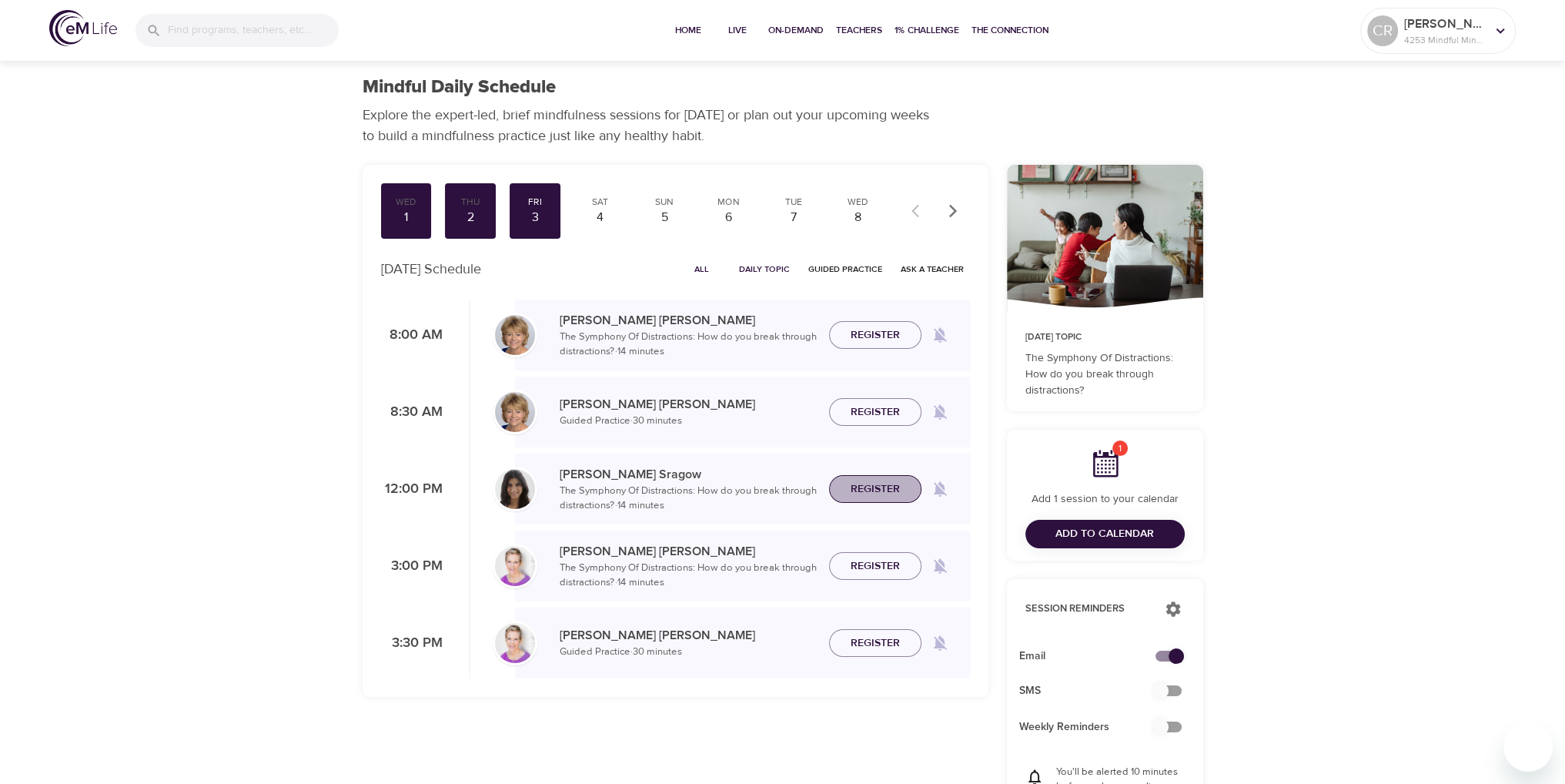
click at [878, 489] on span "Register" at bounding box center [876, 488] width 49 height 19
click at [1099, 535] on span "Add to Calendar" at bounding box center [1105, 534] width 99 height 19
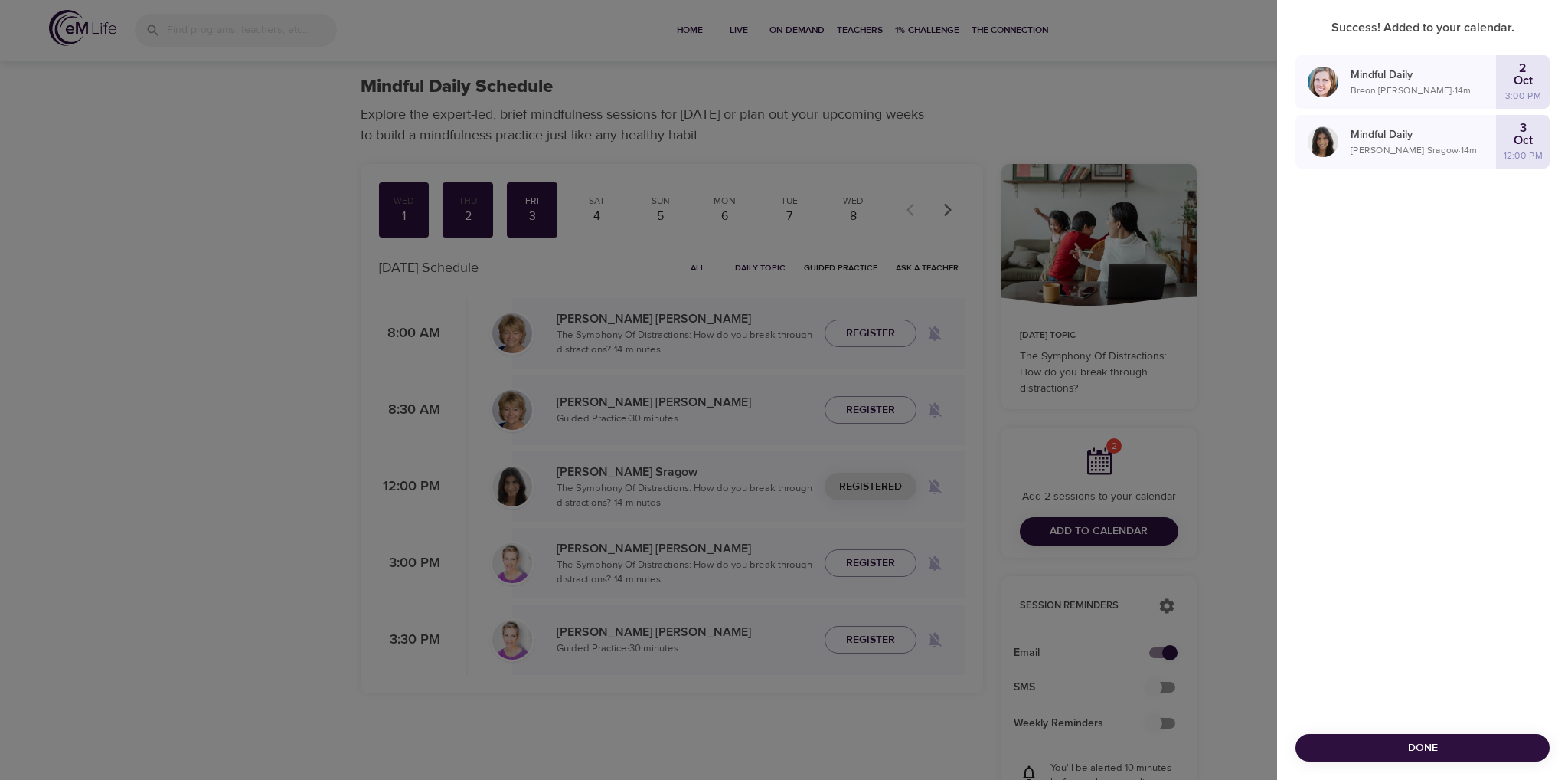
click at [738, 206] on div at bounding box center [784, 390] width 1568 height 780
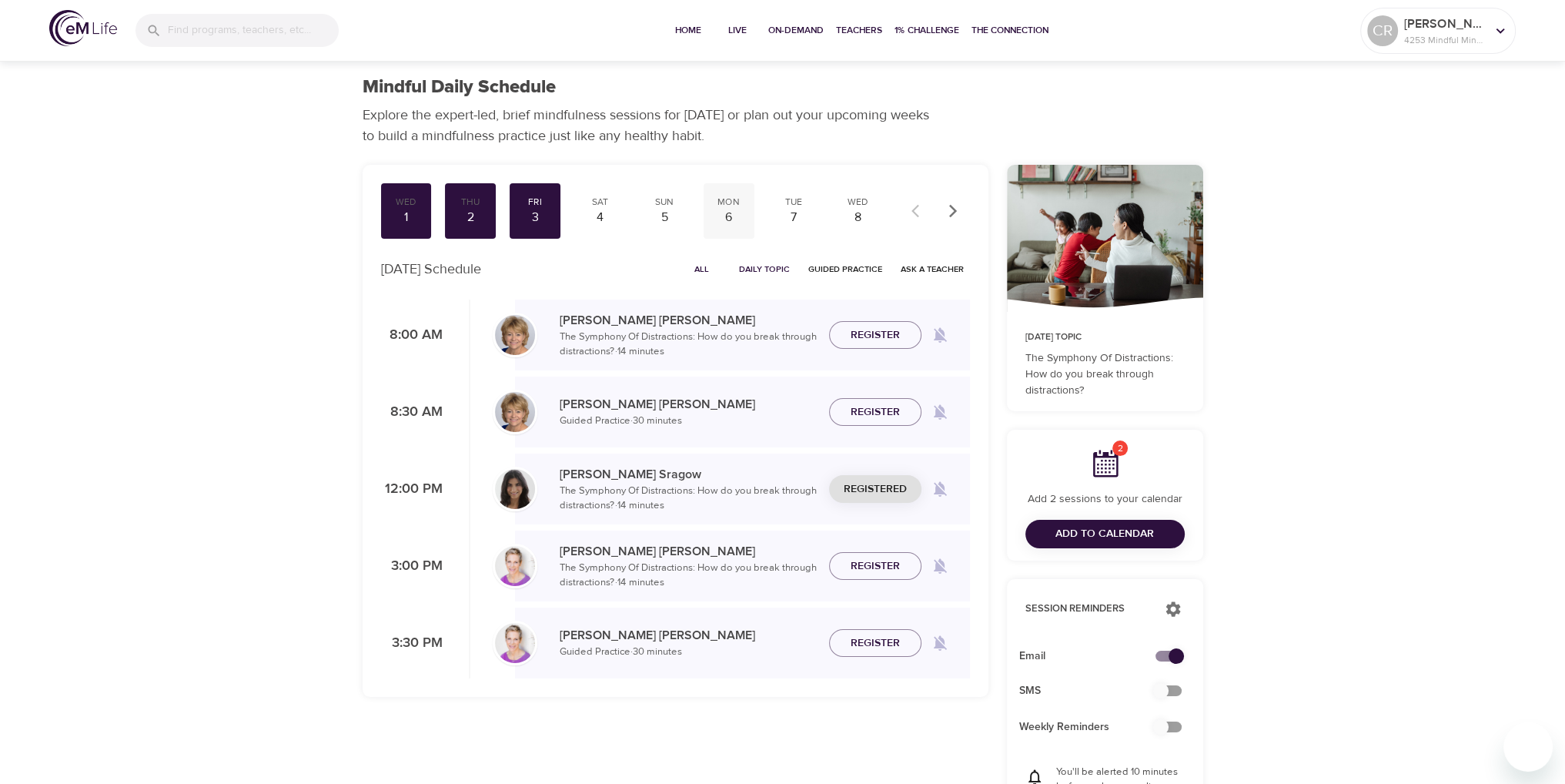
click at [740, 207] on div "Mon" at bounding box center [729, 202] width 39 height 13
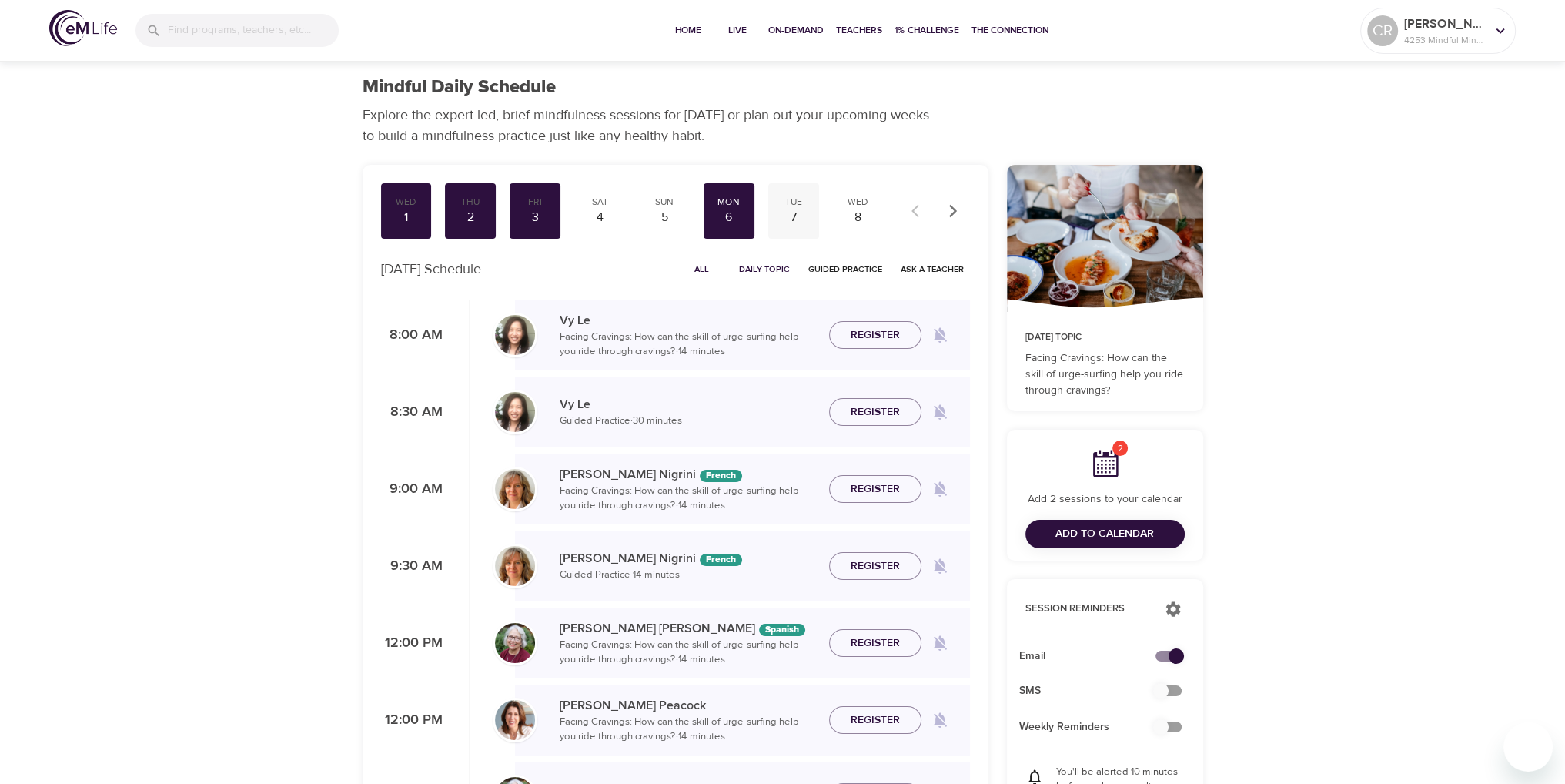
click at [791, 204] on div "Tue" at bounding box center [793, 202] width 39 height 13
